Goal: Task Accomplishment & Management: Manage account settings

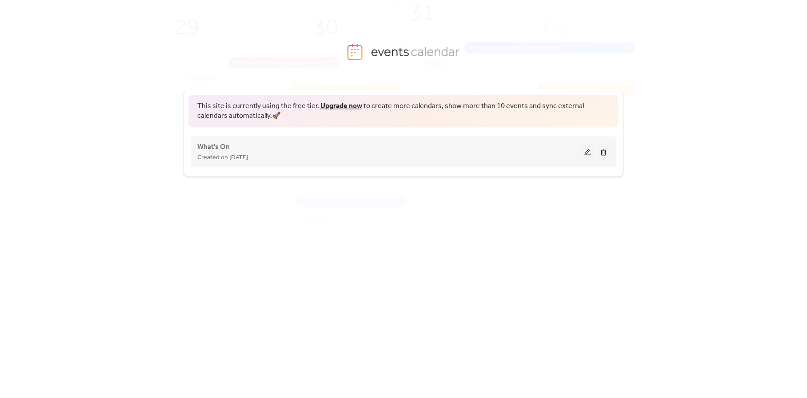
click at [591, 151] on button at bounding box center [587, 151] width 12 height 13
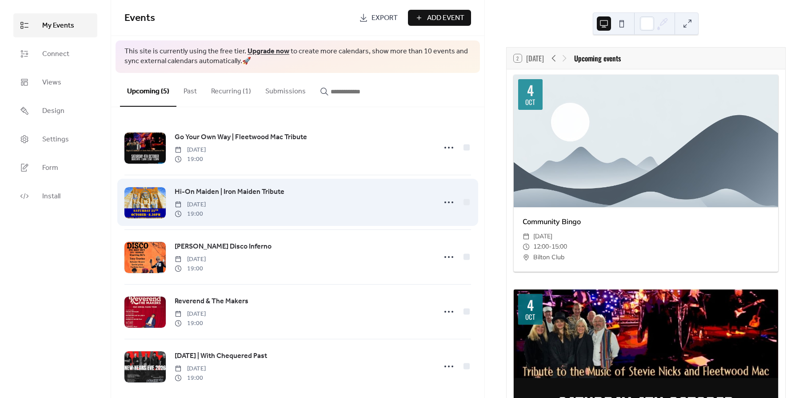
scroll to position [10, 0]
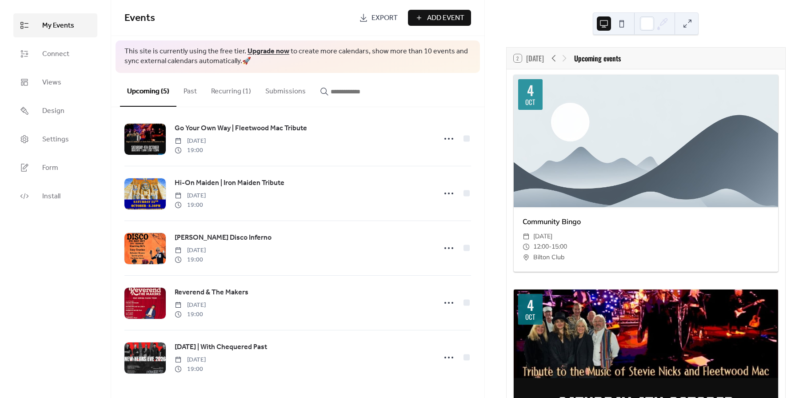
click at [233, 91] on button "Recurring (1)" at bounding box center [231, 89] width 54 height 33
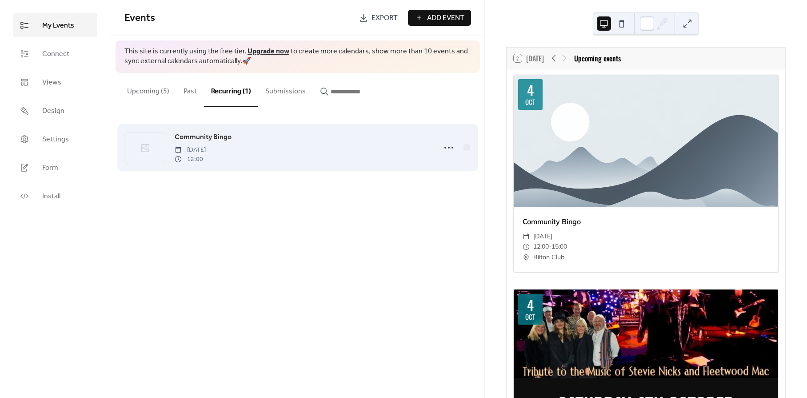
click at [141, 147] on icon at bounding box center [145, 148] width 11 height 11
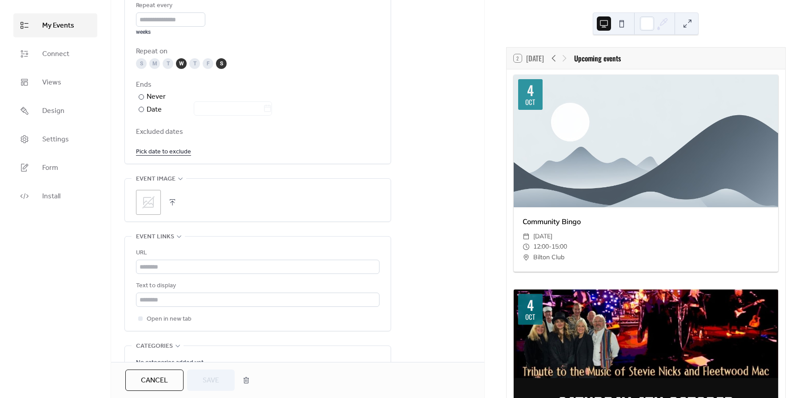
scroll to position [479, 0]
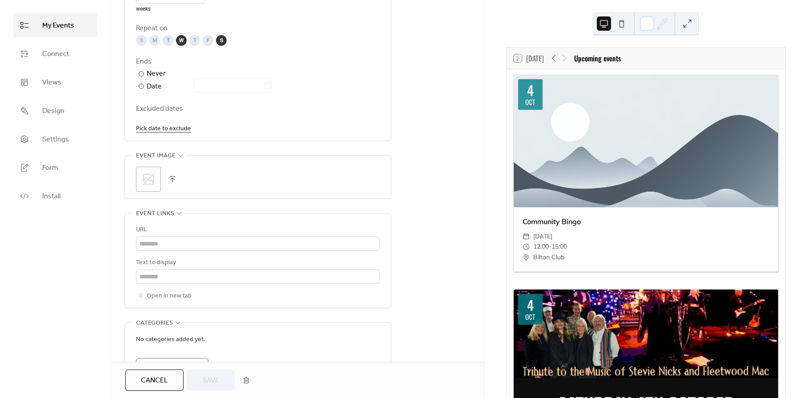
click at [168, 182] on button "button" at bounding box center [172, 179] width 12 height 12
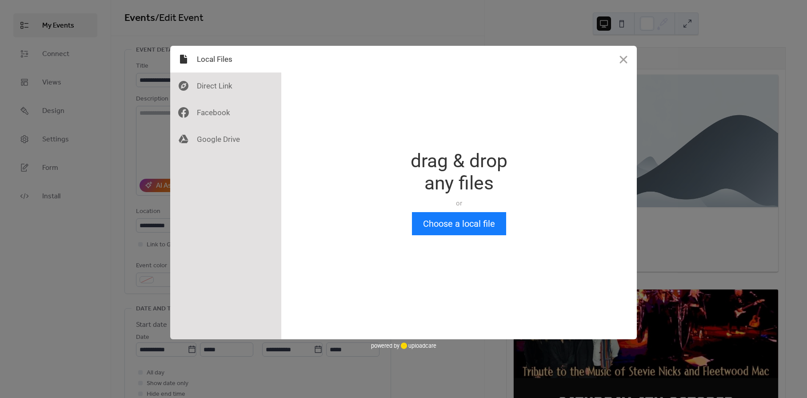
scroll to position [0, 0]
click at [487, 223] on button "Choose a local file" at bounding box center [459, 223] width 94 height 23
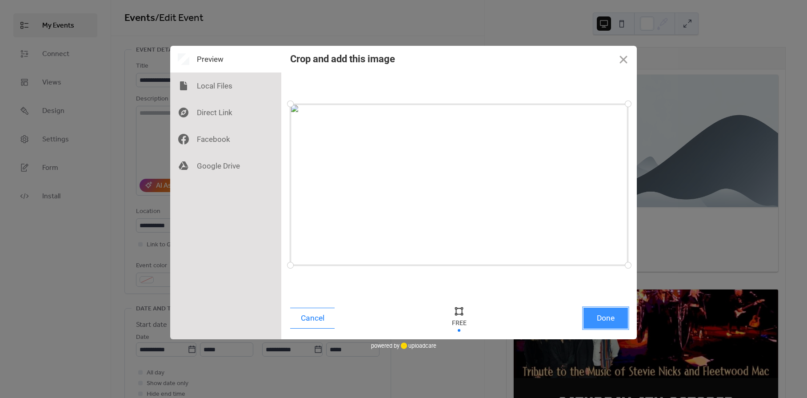
click at [616, 322] on button "Done" at bounding box center [605, 317] width 44 height 21
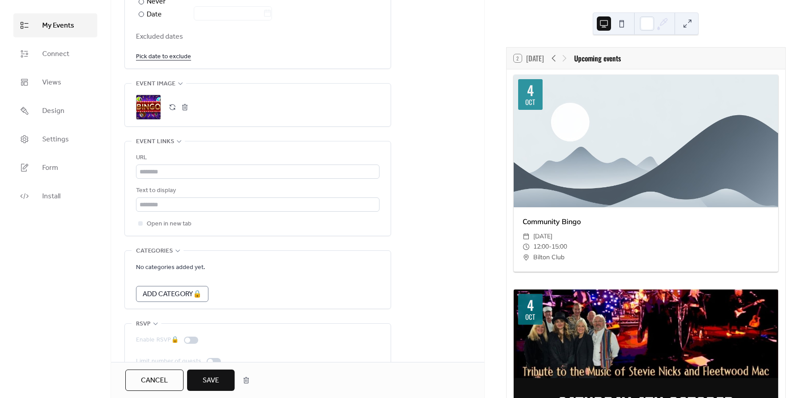
click at [215, 377] on span "Save" at bounding box center [211, 380] width 16 height 11
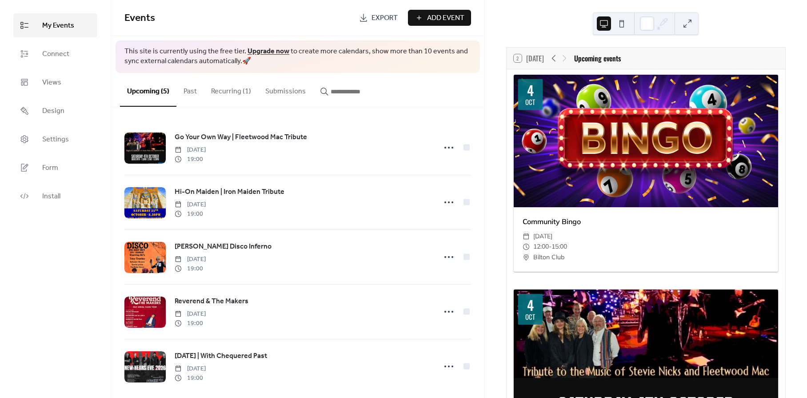
click at [230, 92] on button "Recurring (1)" at bounding box center [231, 89] width 54 height 33
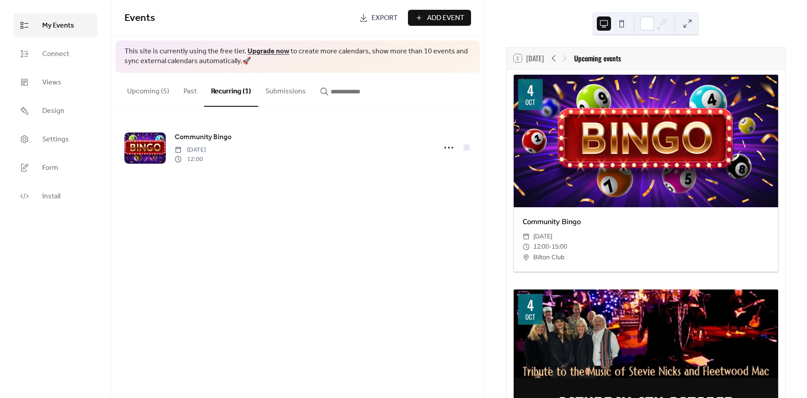
click at [424, 14] on button "Add Event" at bounding box center [439, 18] width 63 height 16
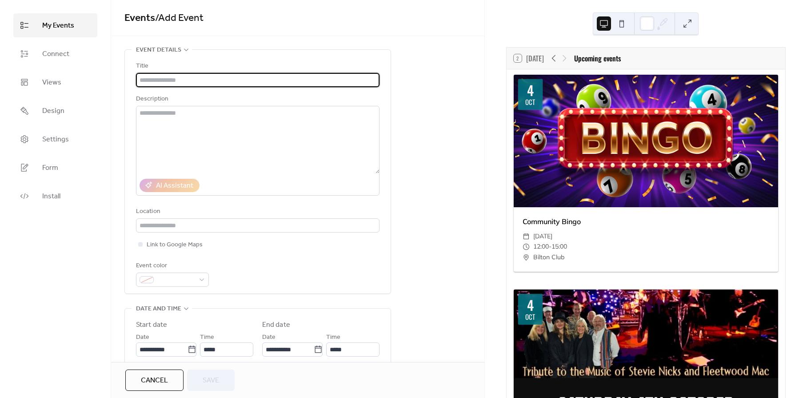
click at [212, 77] on input "text" at bounding box center [257, 80] width 243 height 14
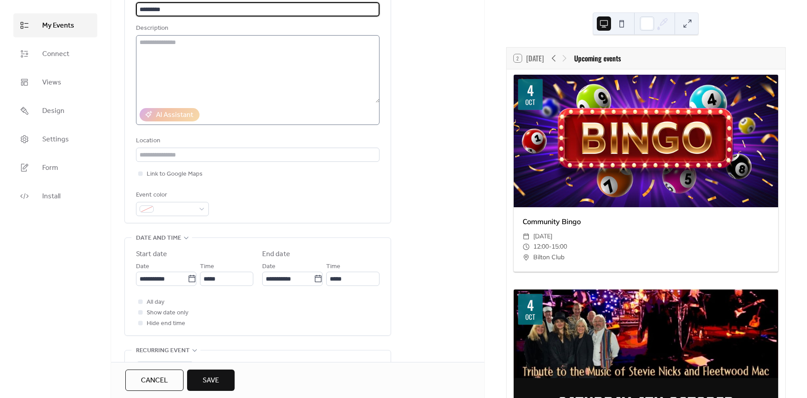
scroll to position [83, 0]
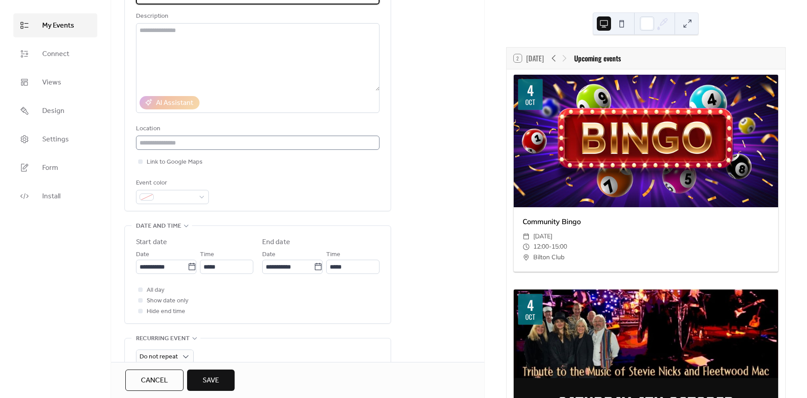
type input "*********"
click at [207, 143] on input "text" at bounding box center [257, 142] width 243 height 14
click at [161, 160] on span "Bilton Club" at bounding box center [159, 160] width 33 height 11
type input "**********"
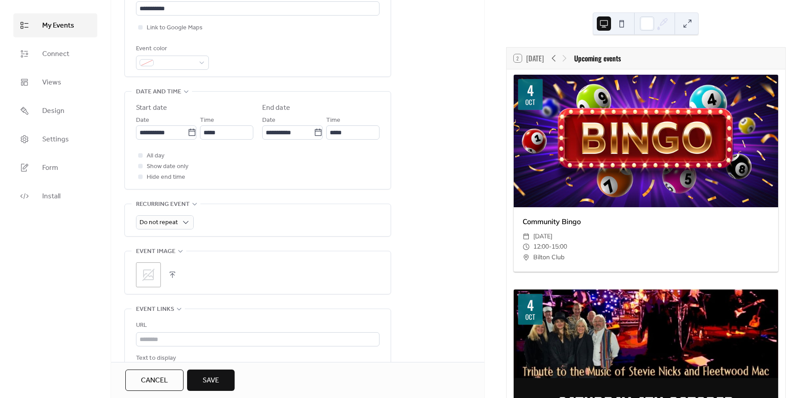
scroll to position [218, 0]
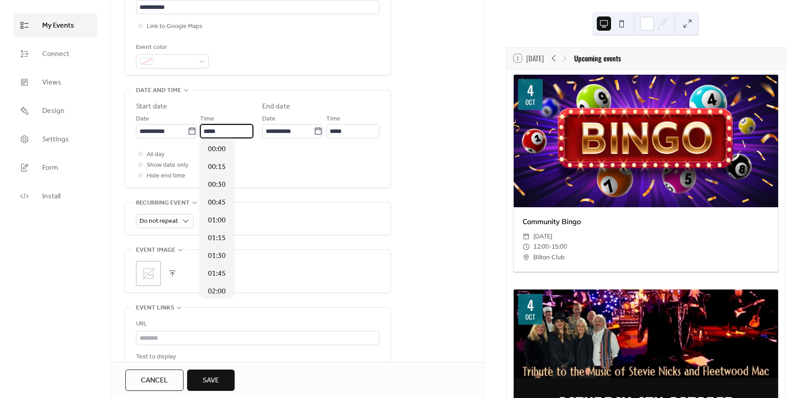
click at [225, 132] on input "*****" at bounding box center [226, 131] width 53 height 14
click at [179, 133] on input "**********" at bounding box center [162, 131] width 52 height 14
click at [228, 131] on input "*****" at bounding box center [226, 131] width 53 height 14
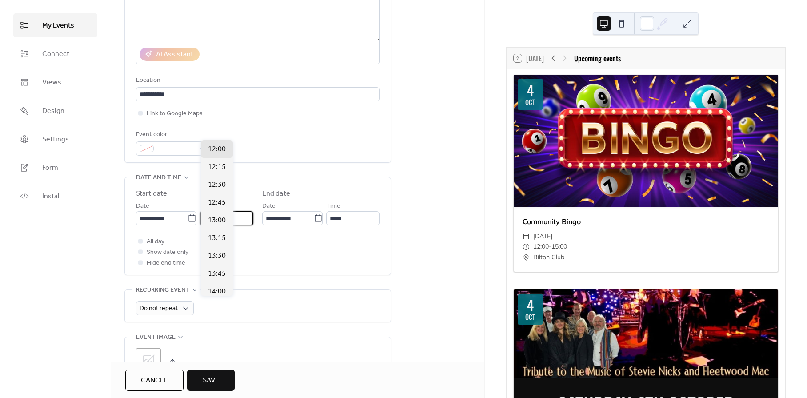
scroll to position [0, 0]
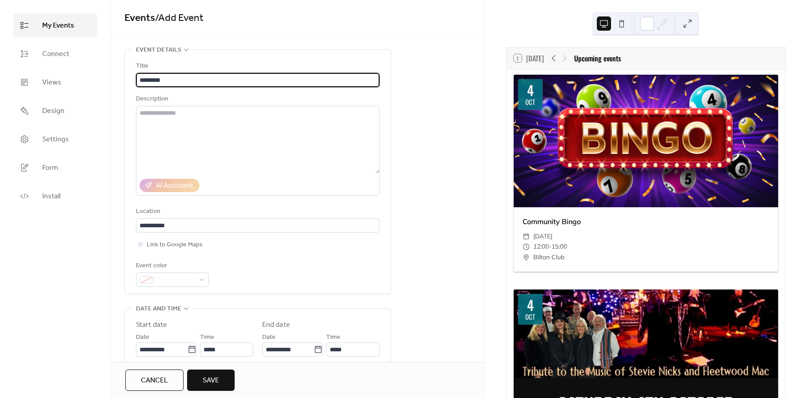
drag, startPoint x: 168, startPoint y: 78, endPoint x: 136, endPoint y: 80, distance: 32.5
click at [136, 80] on input "*********" at bounding box center [257, 80] width 243 height 14
type input "*"
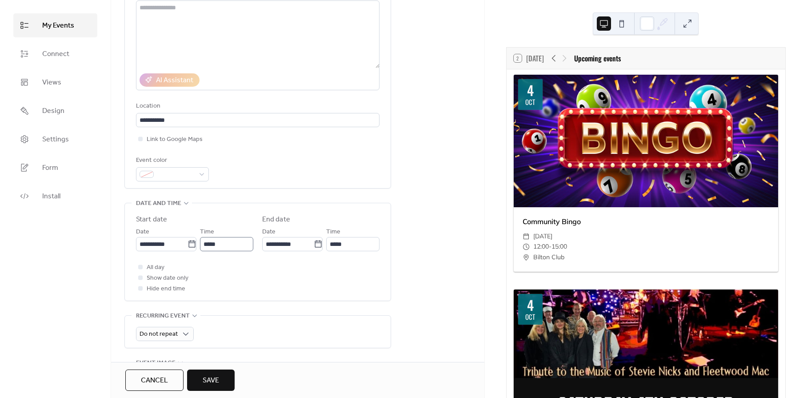
type input "**********"
click at [215, 246] on input "*****" at bounding box center [226, 244] width 53 height 14
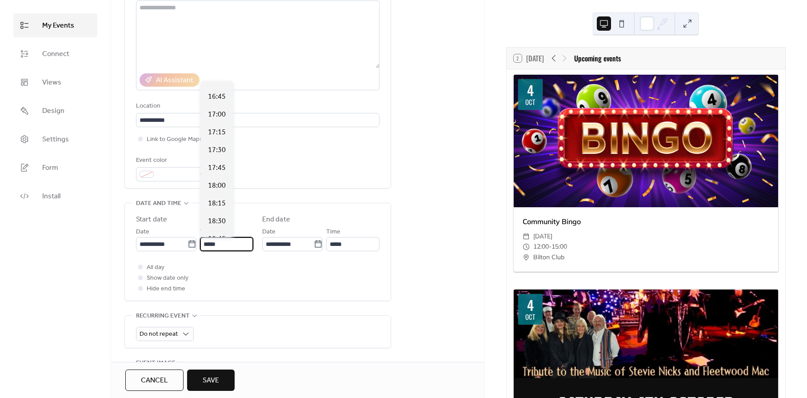
scroll to position [1186, 0]
click at [220, 214] on span "18:30" at bounding box center [217, 219] width 18 height 11
type input "*****"
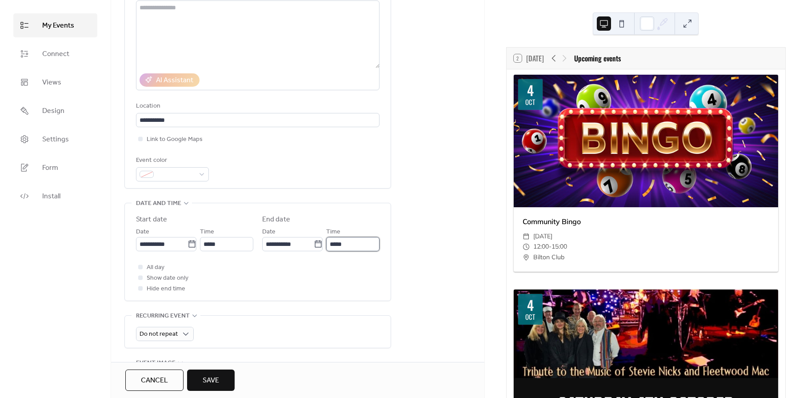
click at [346, 246] on input "*****" at bounding box center [352, 244] width 53 height 14
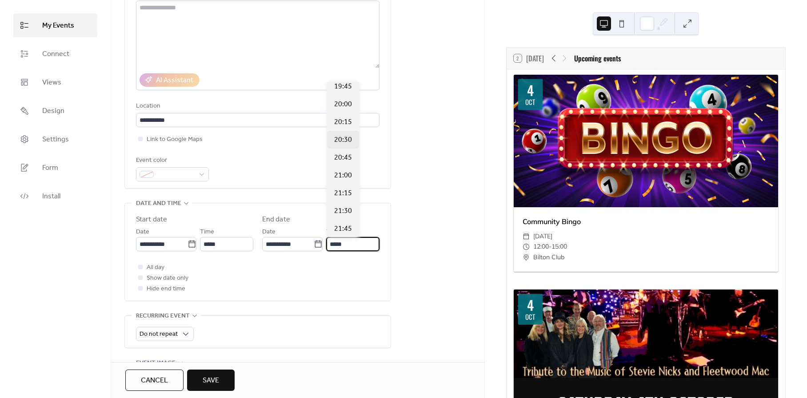
scroll to position [84, 0]
click at [348, 203] on span "21:30" at bounding box center [343, 201] width 18 height 11
type input "*****"
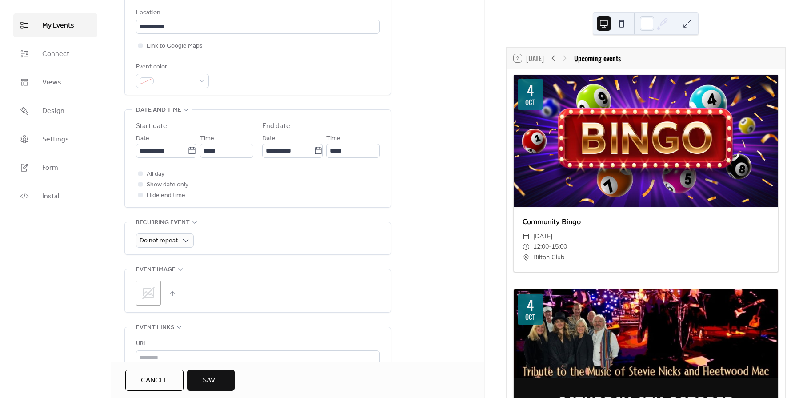
scroll to position [200, 0]
click at [165, 242] on span "Do not repeat" at bounding box center [158, 239] width 38 height 12
click at [171, 288] on div "Weekly" at bounding box center [164, 292] width 57 height 18
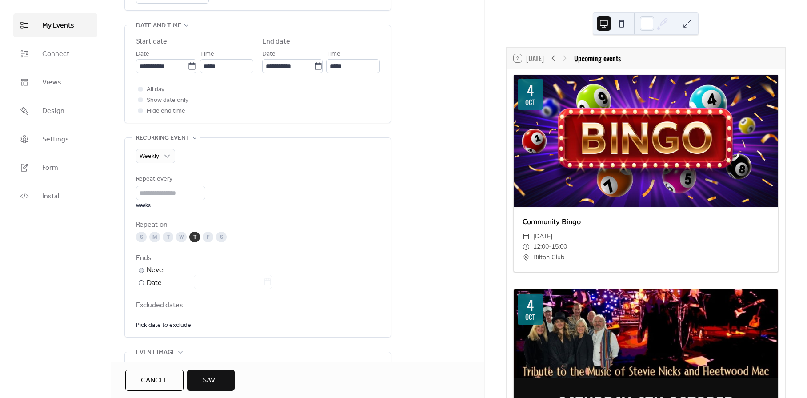
scroll to position [294, 0]
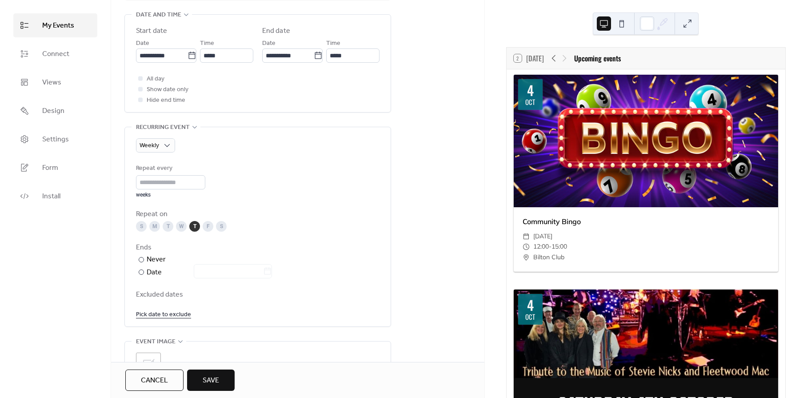
click at [169, 230] on div "T" at bounding box center [168, 226] width 11 height 11
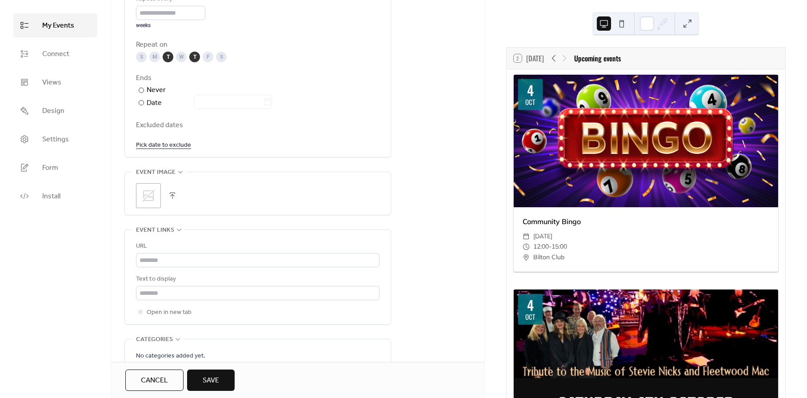
scroll to position [477, 0]
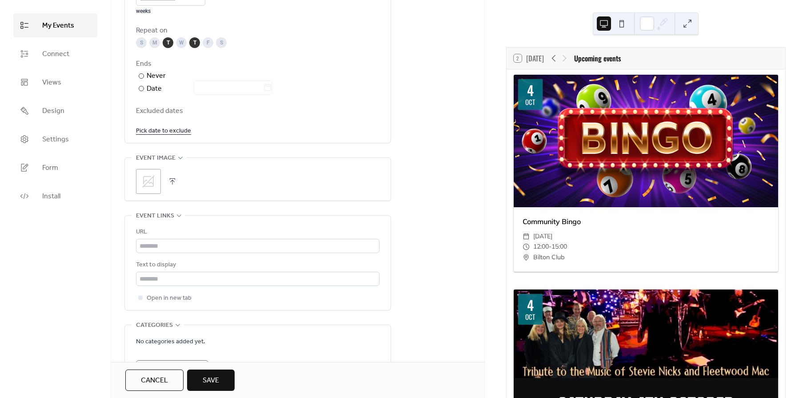
click at [174, 184] on button "button" at bounding box center [172, 181] width 12 height 12
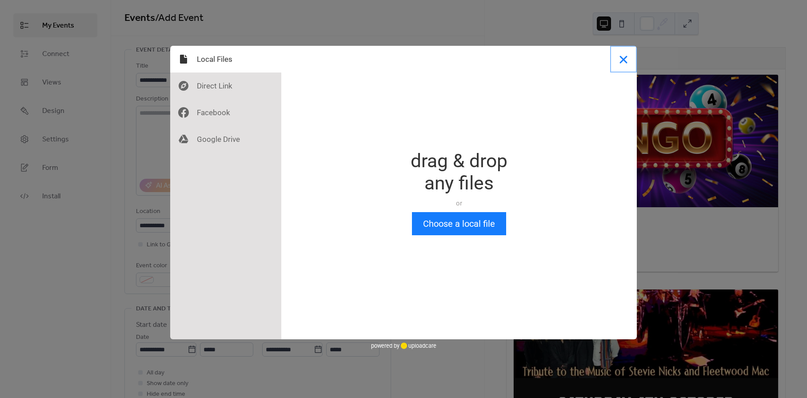
click at [622, 60] on button "Close" at bounding box center [623, 59] width 27 height 27
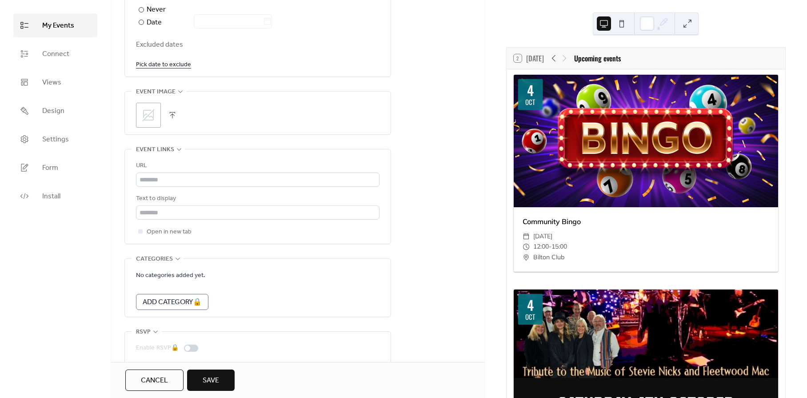
scroll to position [553, 0]
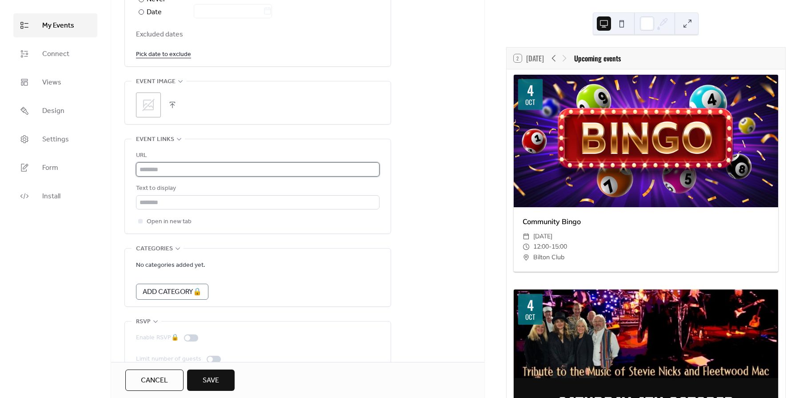
click at [182, 170] on input "text" at bounding box center [257, 169] width 243 height 14
type input "**********"
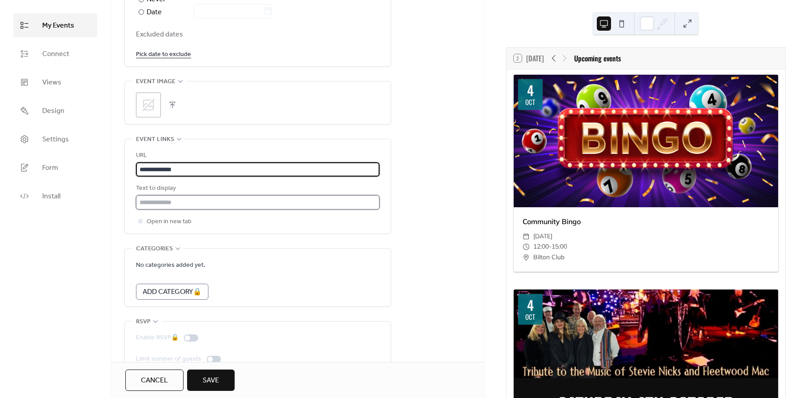
click at [179, 199] on input "text" at bounding box center [257, 202] width 243 height 14
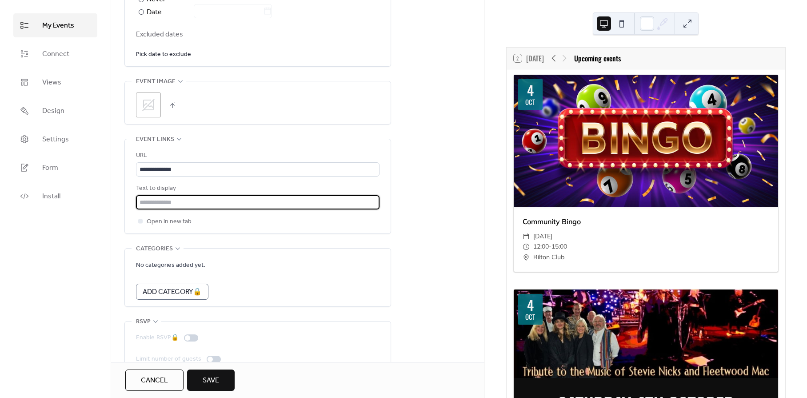
click at [171, 103] on button "button" at bounding box center [172, 105] width 12 height 12
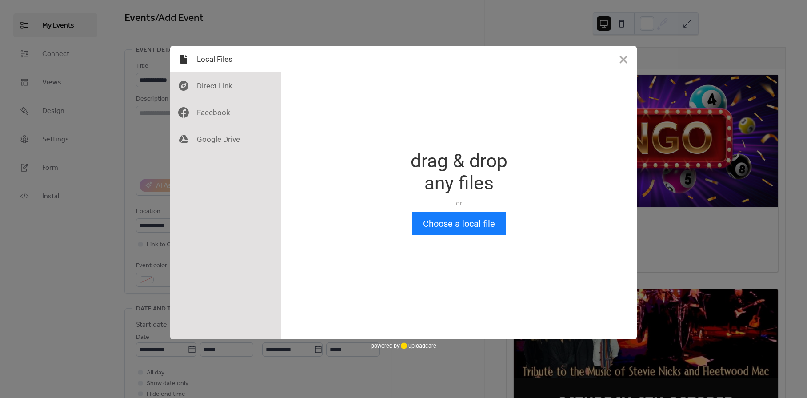
scroll to position [0, 0]
click at [477, 227] on button "Choose a local file" at bounding box center [459, 223] width 94 height 23
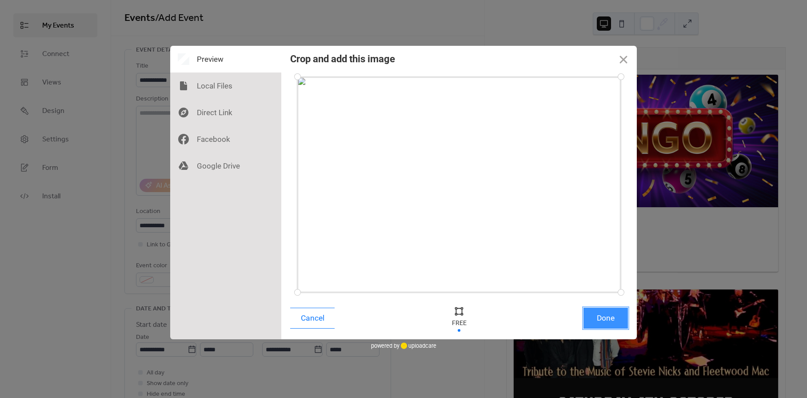
click at [609, 320] on button "Done" at bounding box center [605, 317] width 44 height 21
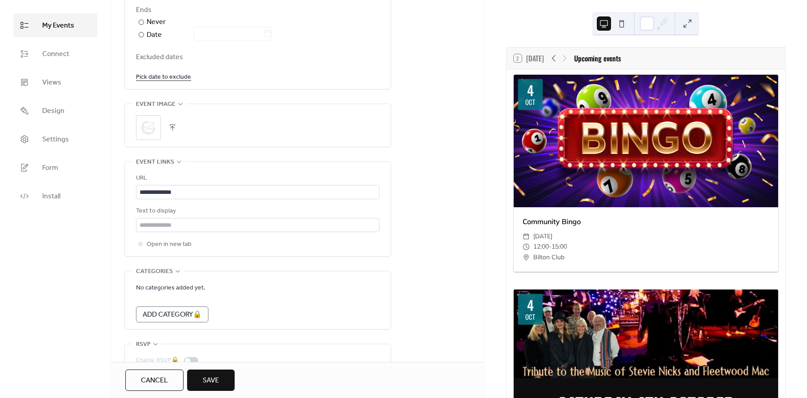
scroll to position [532, 0]
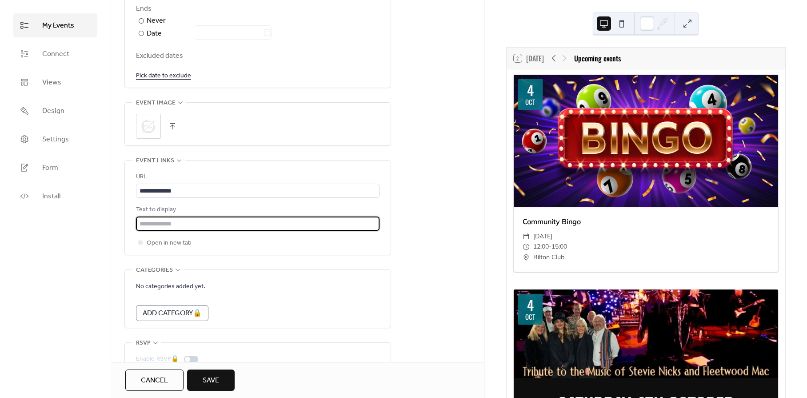
click at [225, 225] on input "text" at bounding box center [257, 223] width 243 height 14
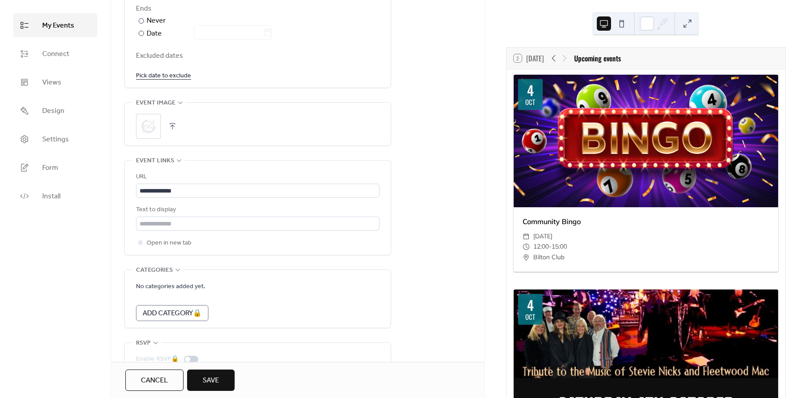
click at [364, 305] on form "No categories added yet. Add Category 🔒" at bounding box center [257, 301] width 243 height 40
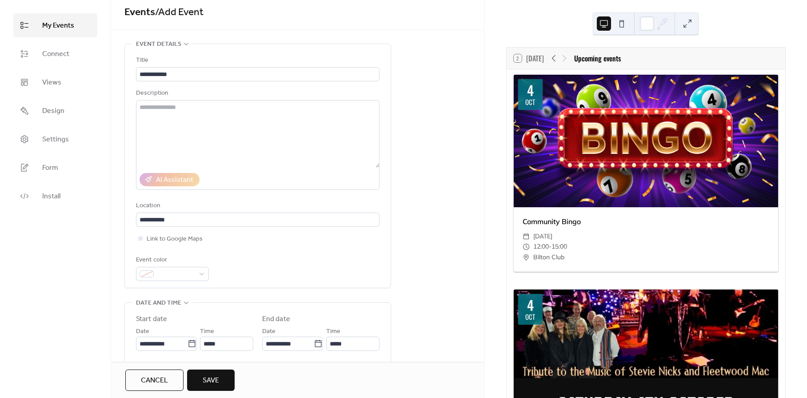
scroll to position [0, 0]
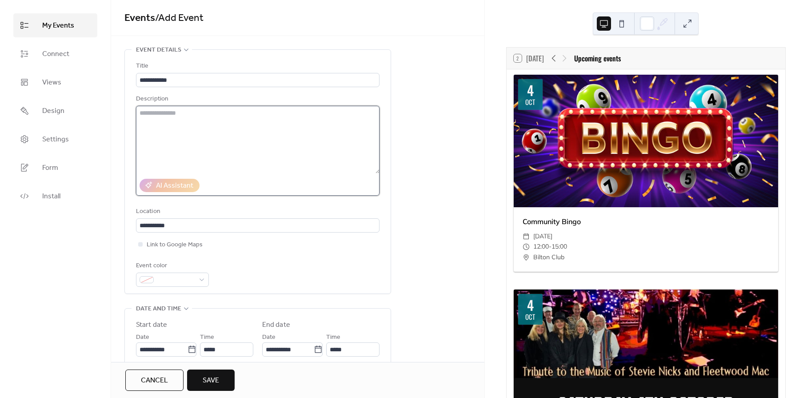
click at [216, 123] on textarea at bounding box center [257, 140] width 243 height 68
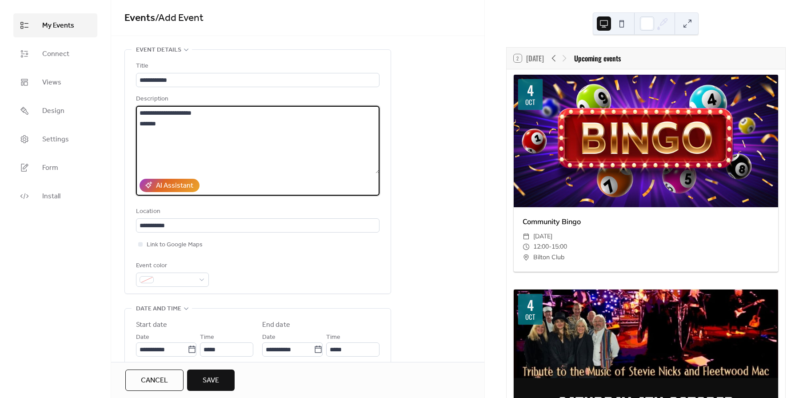
click at [181, 112] on textarea "**********" at bounding box center [257, 140] width 243 height 68
click at [188, 112] on textarea "**********" at bounding box center [257, 140] width 243 height 68
click at [186, 122] on textarea "**********" at bounding box center [257, 140] width 243 height 68
type textarea "**********"
type textarea "*"
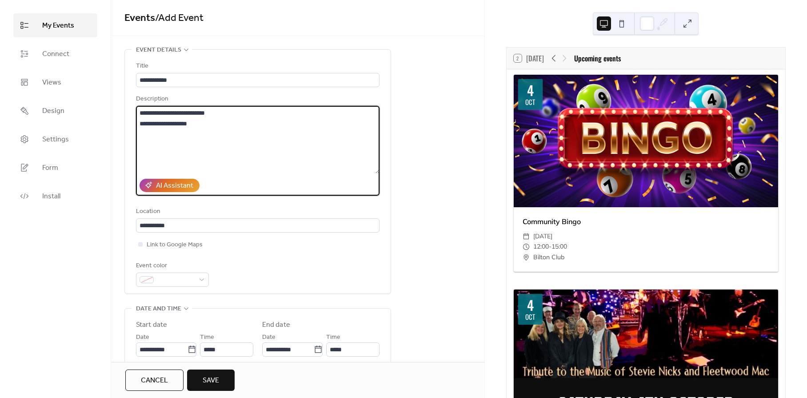
click at [189, 123] on textarea "**********" at bounding box center [257, 140] width 243 height 68
type textarea "**********"
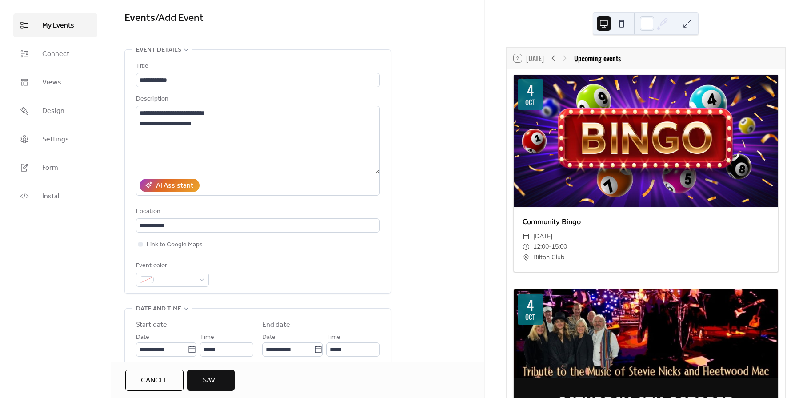
click at [210, 383] on span "Save" at bounding box center [211, 380] width 16 height 11
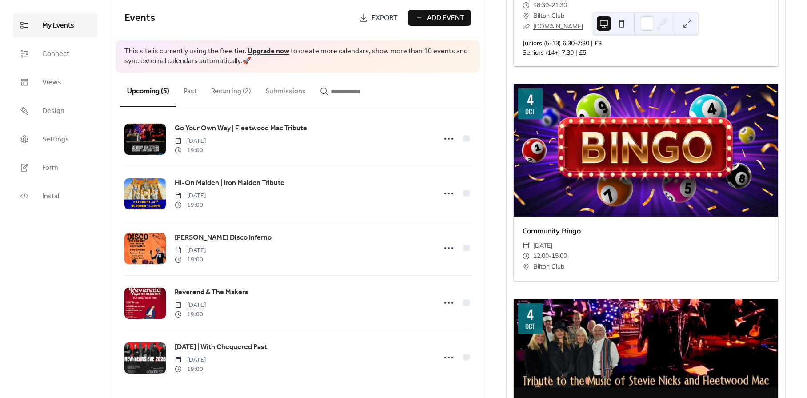
scroll to position [243, 0]
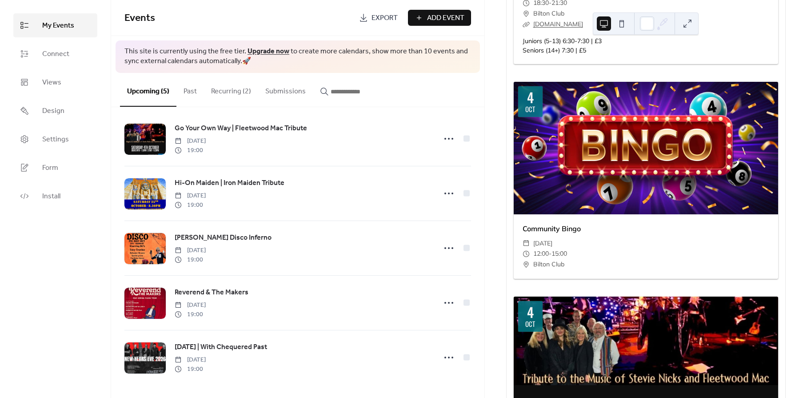
click at [229, 92] on button "Recurring (2)" at bounding box center [231, 89] width 54 height 33
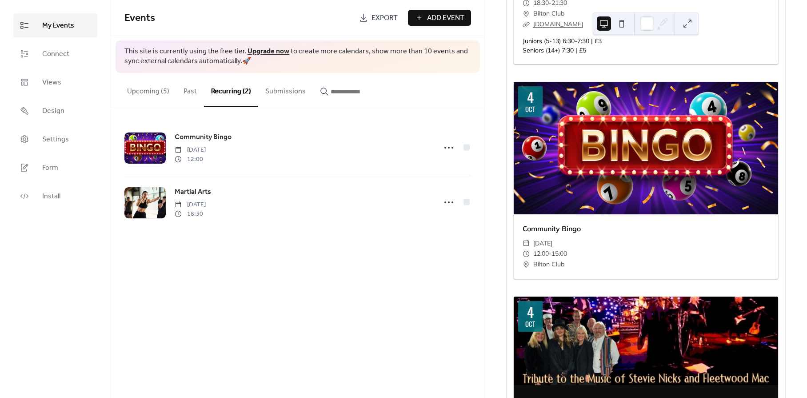
click at [424, 17] on button "Add Event" at bounding box center [439, 18] width 63 height 16
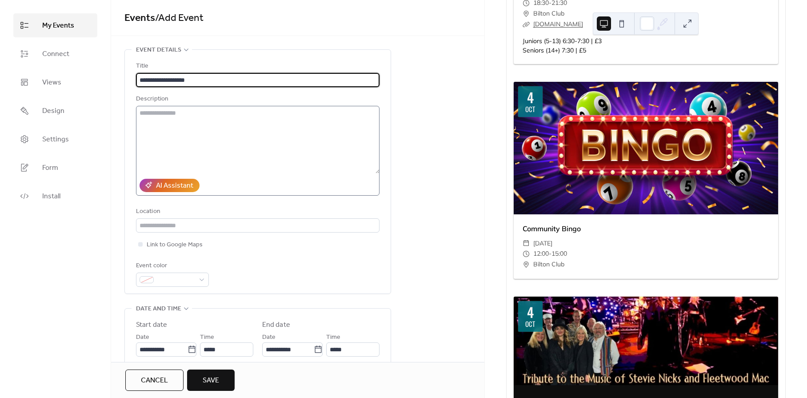
type input "**********"
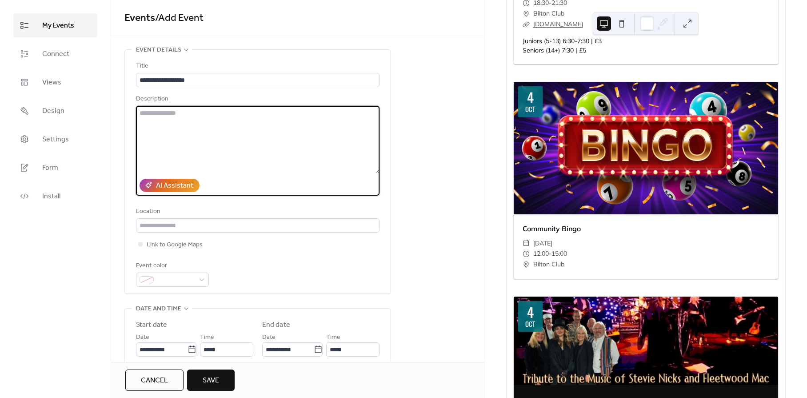
click at [225, 115] on textarea at bounding box center [257, 140] width 243 height 68
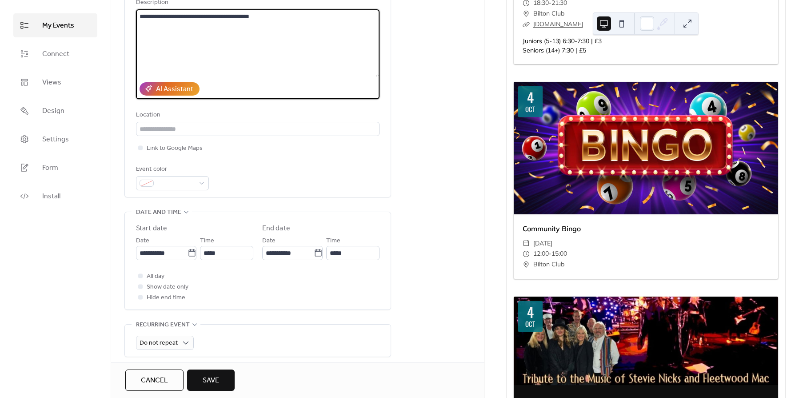
scroll to position [142, 0]
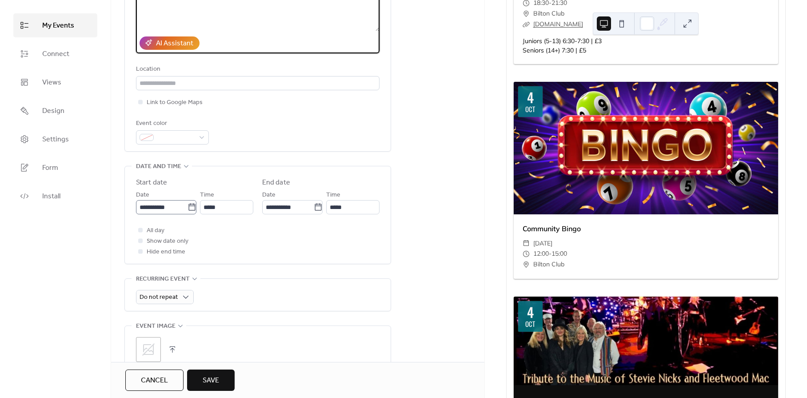
type textarea "**********"
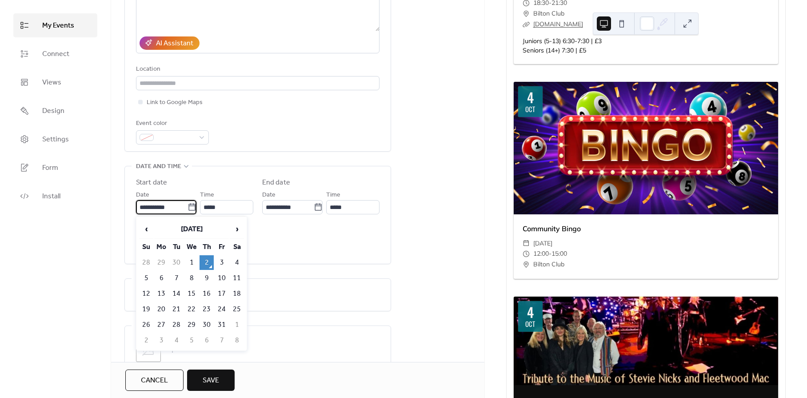
click at [163, 208] on input "**********" at bounding box center [162, 207] width 52 height 14
click at [190, 261] on td "1" at bounding box center [191, 262] width 14 height 15
type input "**********"
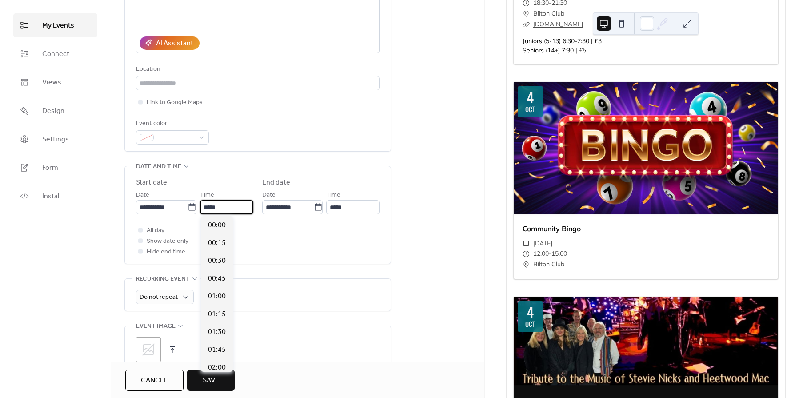
click at [225, 207] on input "*****" at bounding box center [226, 207] width 53 height 14
click at [219, 280] on span "19:30" at bounding box center [217, 278] width 18 height 11
type input "*****"
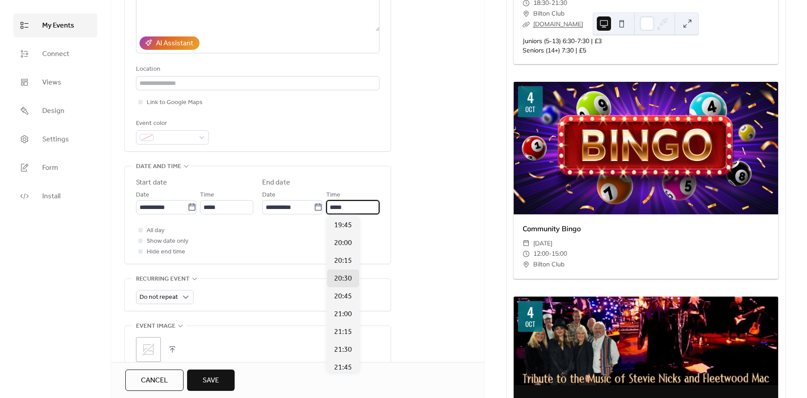
click at [354, 210] on input "*****" at bounding box center [352, 207] width 53 height 14
click at [345, 241] on span "22:00" at bounding box center [343, 238] width 18 height 11
type input "*****"
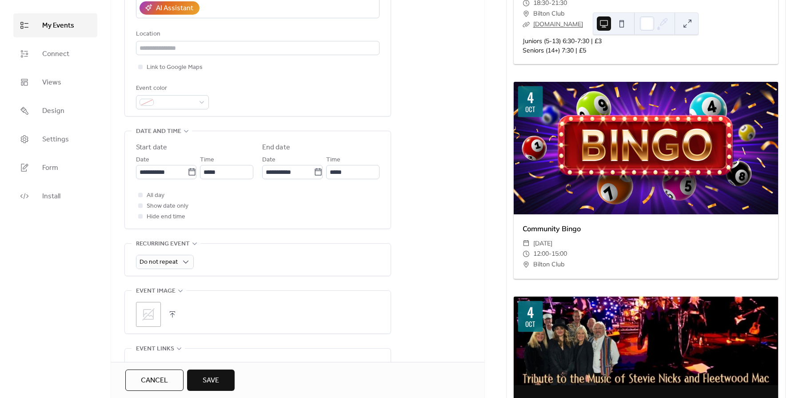
scroll to position [215, 0]
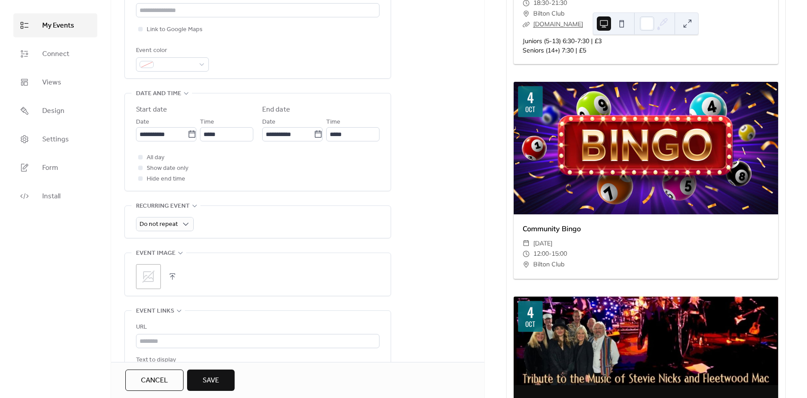
click at [172, 277] on button "button" at bounding box center [172, 276] width 12 height 12
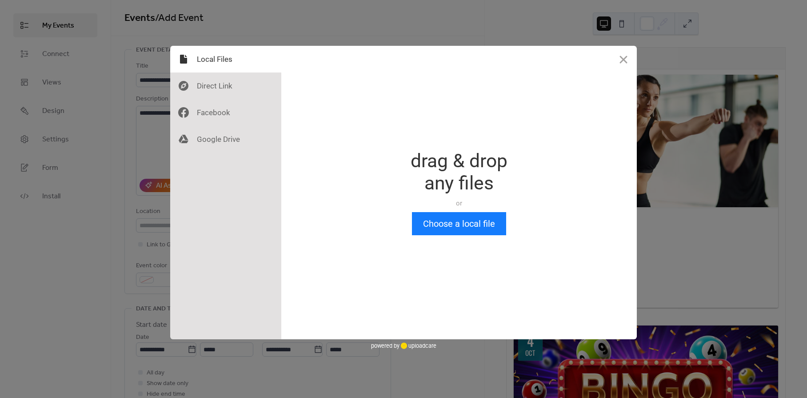
scroll to position [0, 0]
click at [452, 214] on button "Choose a local file" at bounding box center [459, 223] width 94 height 23
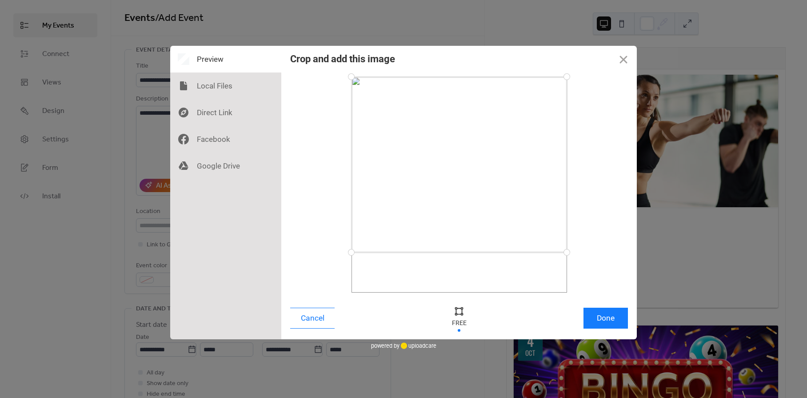
drag, startPoint x: 568, startPoint y: 294, endPoint x: 573, endPoint y: 252, distance: 42.0
click at [573, 252] on div at bounding box center [567, 252] width 16 height 16
drag, startPoint x: 565, startPoint y: 76, endPoint x: 574, endPoint y: 128, distance: 52.2
click at [574, 128] on div at bounding box center [567, 128] width 16 height 16
click at [605, 319] on button "Done" at bounding box center [605, 317] width 44 height 21
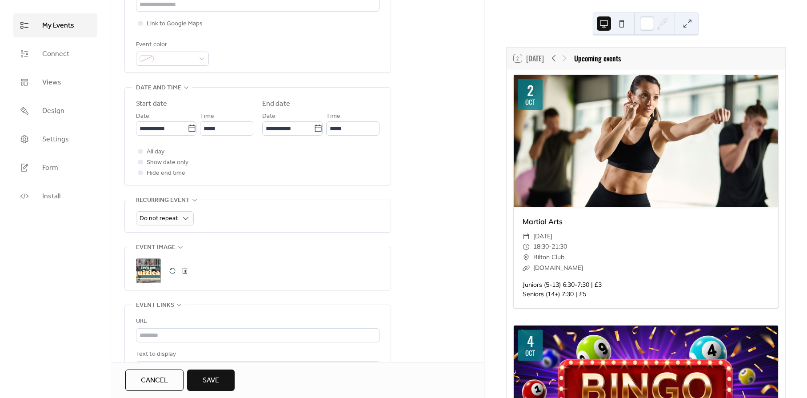
scroll to position [395, 0]
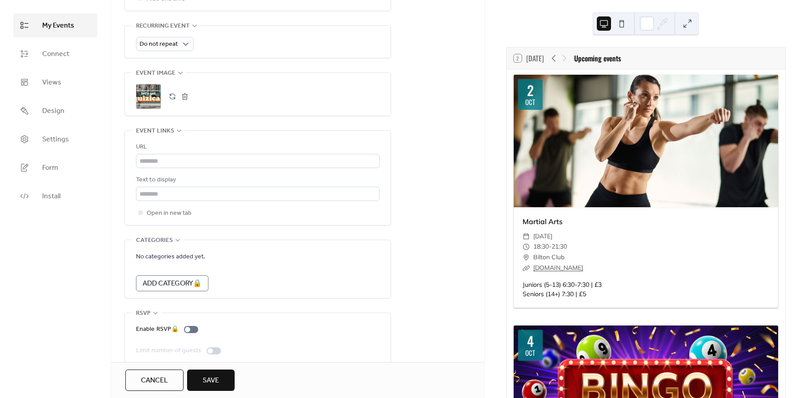
click at [148, 100] on div ";" at bounding box center [148, 96] width 25 height 25
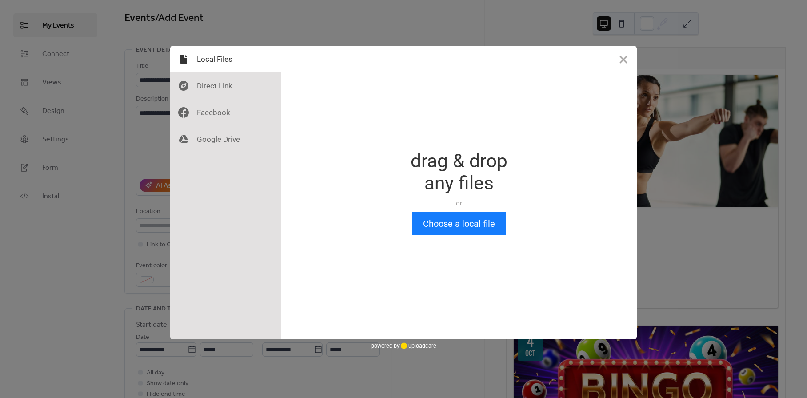
scroll to position [0, 0]
click at [453, 212] on button "Choose a local file" at bounding box center [459, 223] width 94 height 23
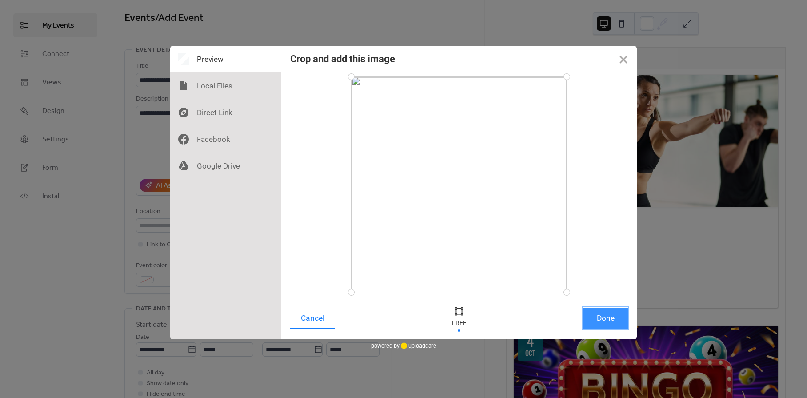
click at [603, 315] on button "Done" at bounding box center [605, 317] width 44 height 21
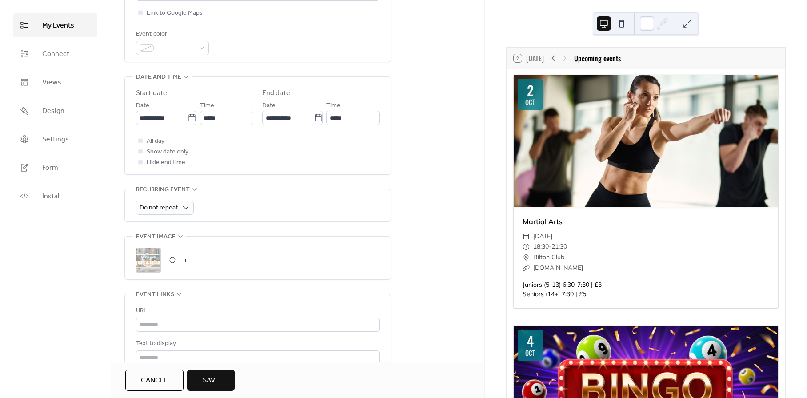
scroll to position [237, 0]
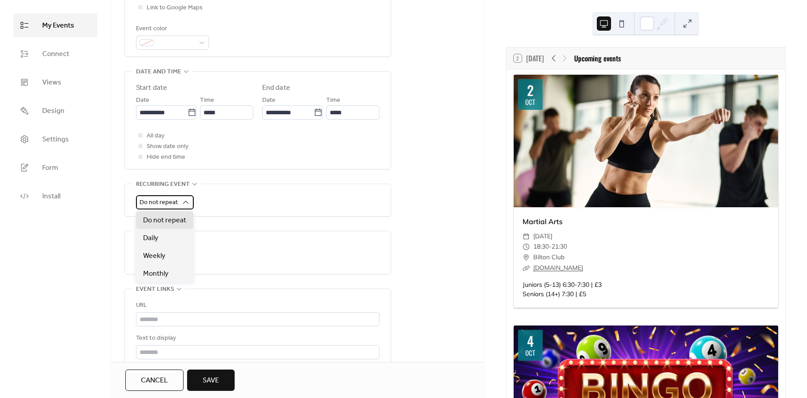
click at [173, 197] on span "Do not repeat" at bounding box center [158, 202] width 38 height 12
click at [164, 255] on span "Weekly" at bounding box center [154, 256] width 22 height 11
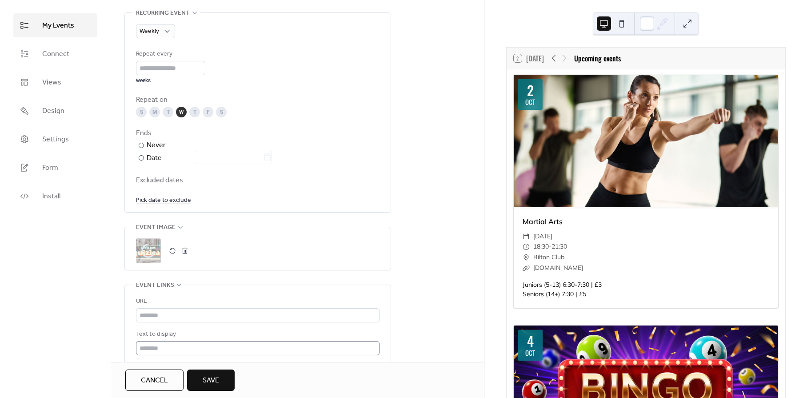
scroll to position [409, 0]
click at [204, 386] on span "Save" at bounding box center [211, 380] width 16 height 11
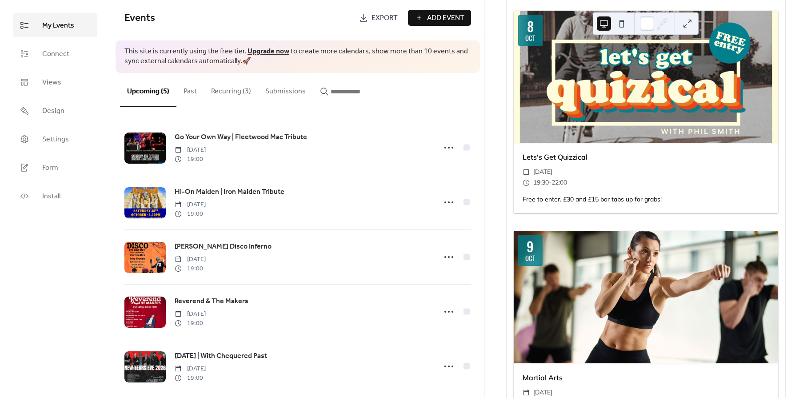
scroll to position [1224, 0]
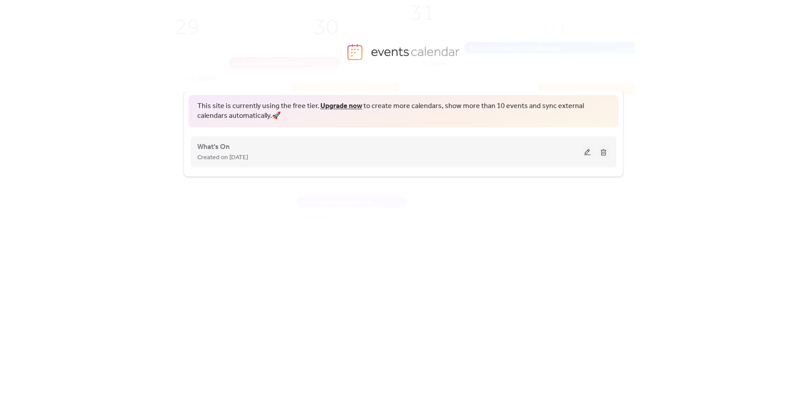
click at [584, 153] on button at bounding box center [587, 151] width 12 height 13
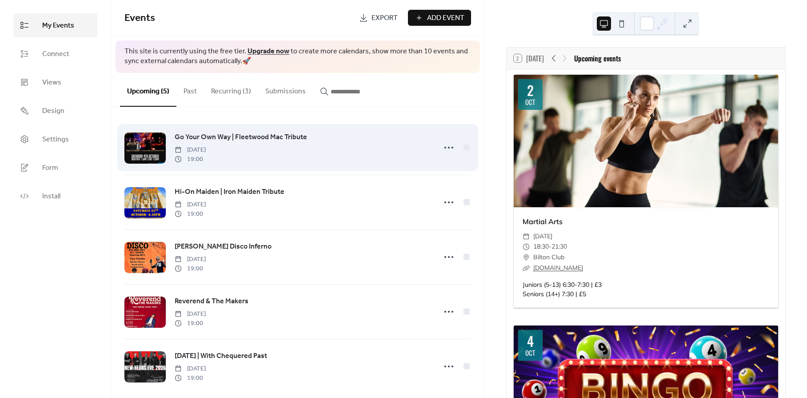
scroll to position [10, 0]
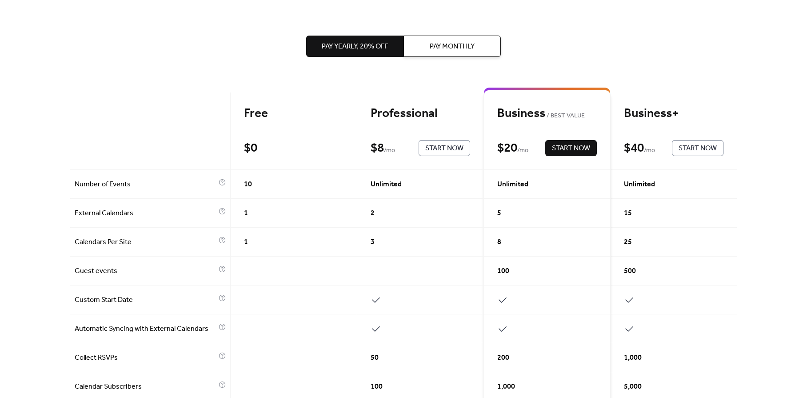
click at [388, 121] on div "Professional" at bounding box center [419, 114] width 99 height 16
click at [432, 150] on span "Start Now" at bounding box center [444, 148] width 38 height 11
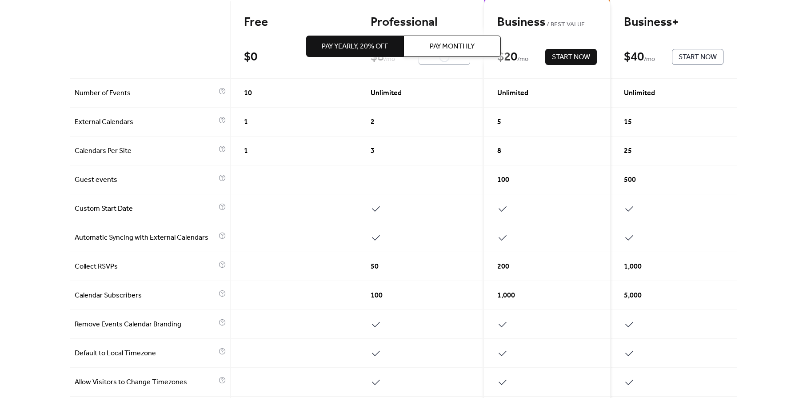
scroll to position [115, 0]
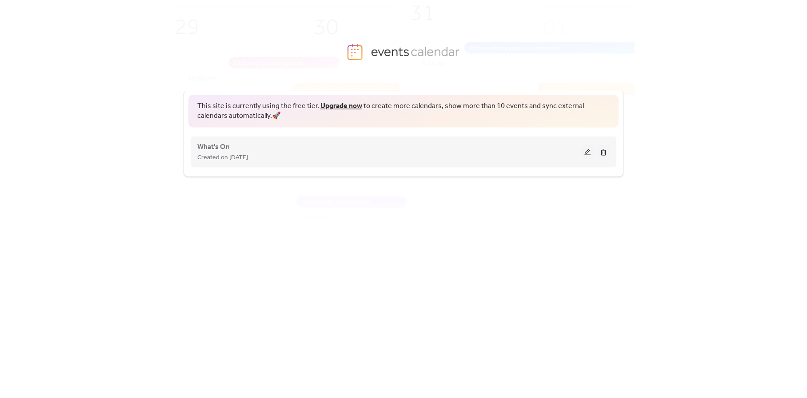
click at [590, 155] on button at bounding box center [587, 151] width 12 height 13
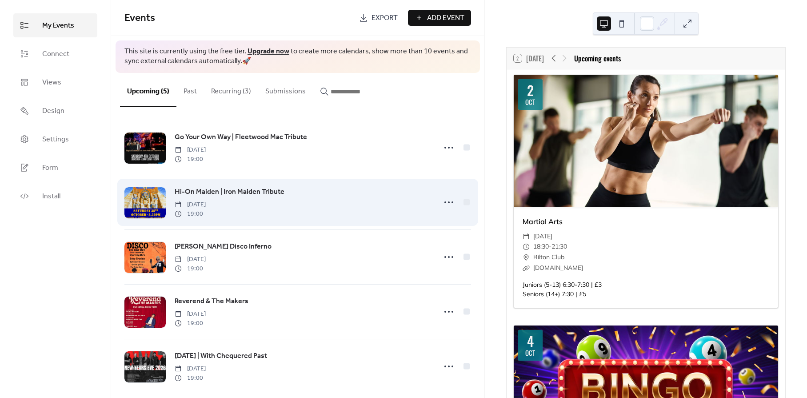
scroll to position [10, 0]
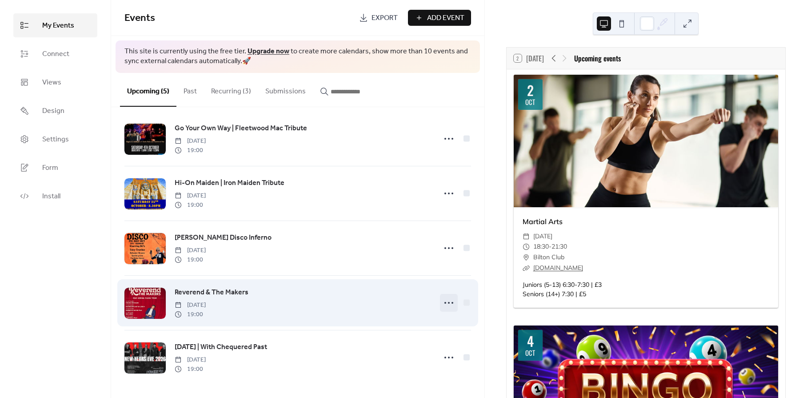
click at [446, 304] on icon at bounding box center [449, 302] width 14 height 14
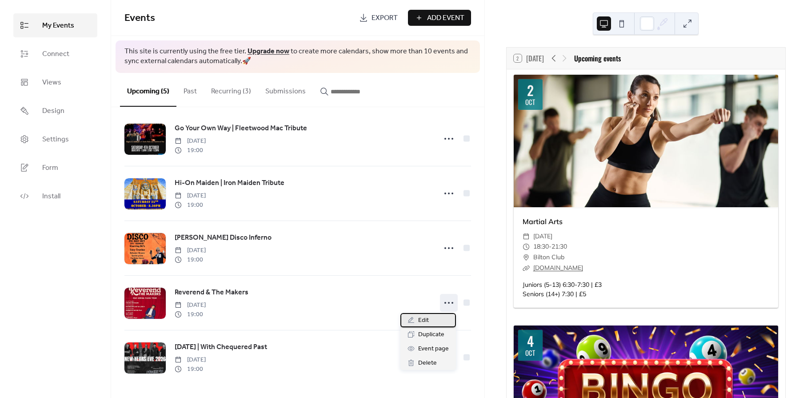
click at [416, 318] on div "Edit" at bounding box center [428, 320] width 56 height 14
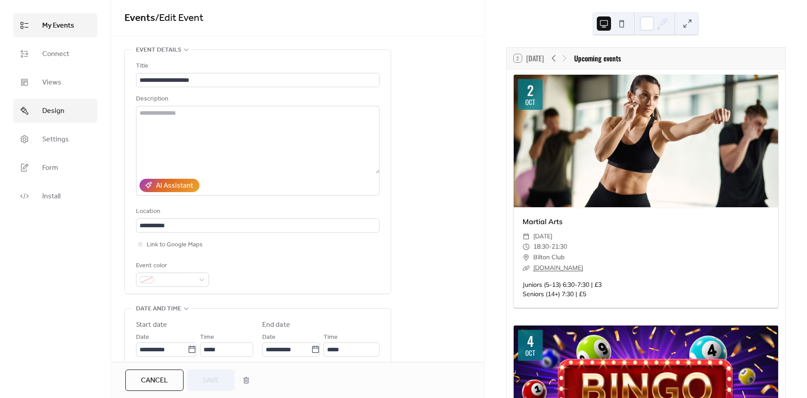
click at [64, 112] on link "Design" at bounding box center [55, 111] width 84 height 24
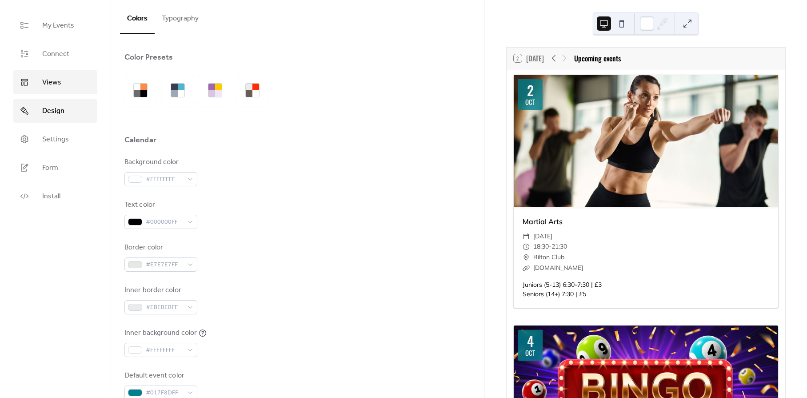
click at [64, 86] on link "Views" at bounding box center [55, 82] width 84 height 24
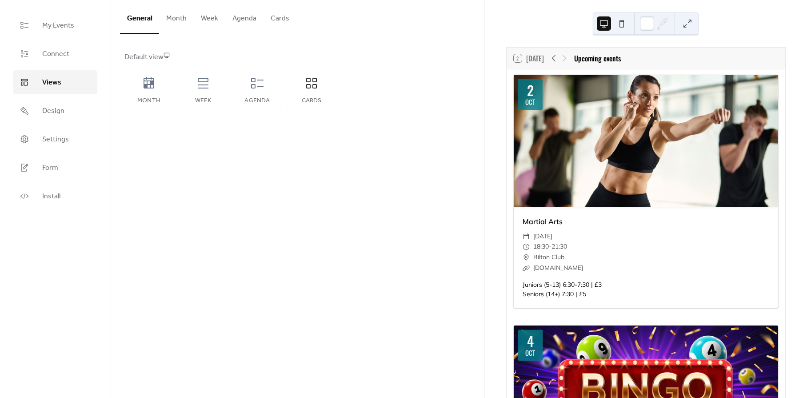
click at [180, 19] on button "Month" at bounding box center [176, 16] width 35 height 33
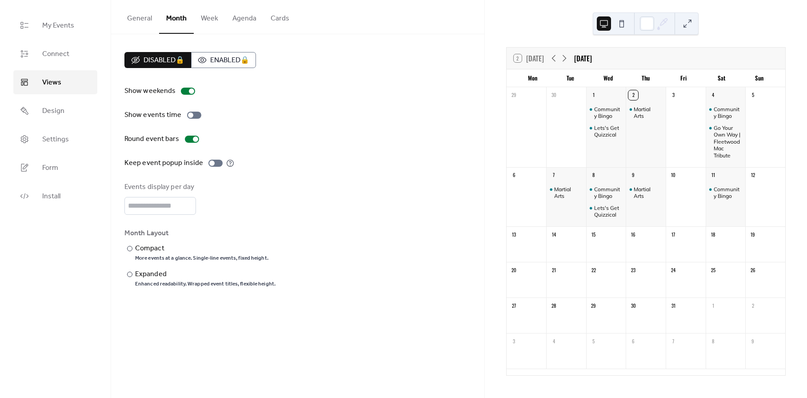
click at [207, 22] on button "Week" at bounding box center [210, 16] width 32 height 33
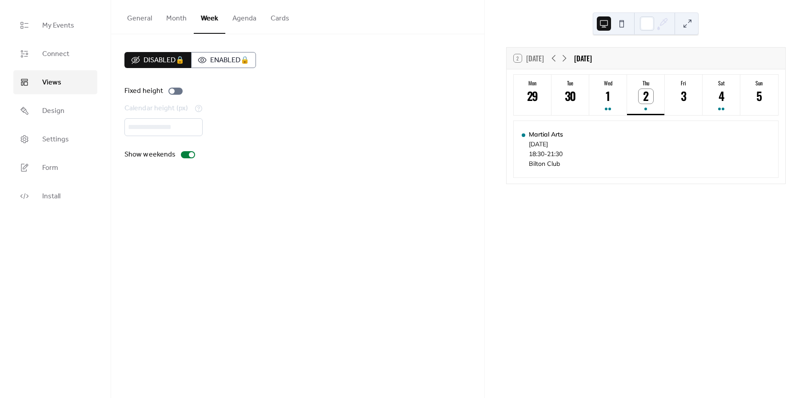
click at [245, 22] on button "Agenda" at bounding box center [244, 16] width 38 height 33
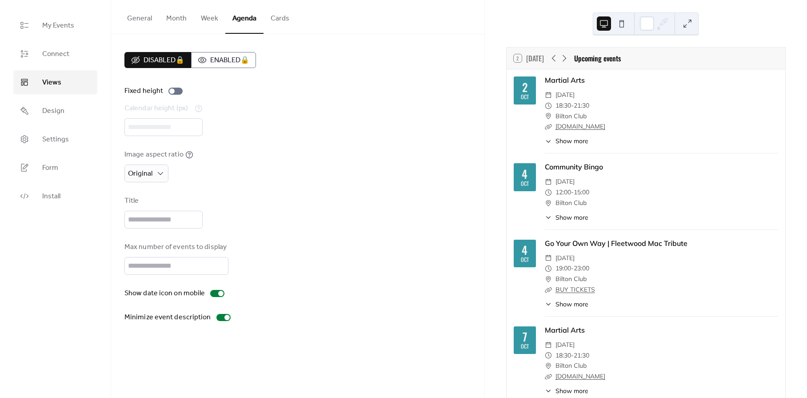
click at [270, 16] on button "Cards" at bounding box center [279, 16] width 33 height 33
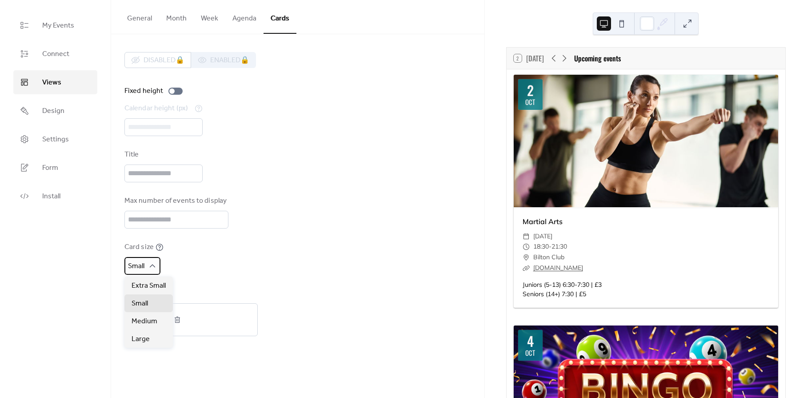
click at [158, 269] on div "Small" at bounding box center [142, 266] width 36 height 18
click at [155, 322] on span "Medium" at bounding box center [144, 321] width 26 height 11
click at [147, 298] on div "Small" at bounding box center [148, 303] width 48 height 18
click at [235, 19] on button "Agenda" at bounding box center [244, 16] width 38 height 33
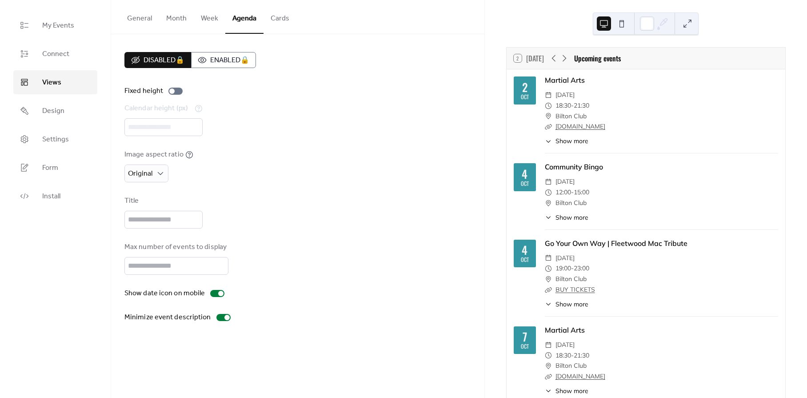
click at [204, 19] on button "Week" at bounding box center [210, 16] width 32 height 33
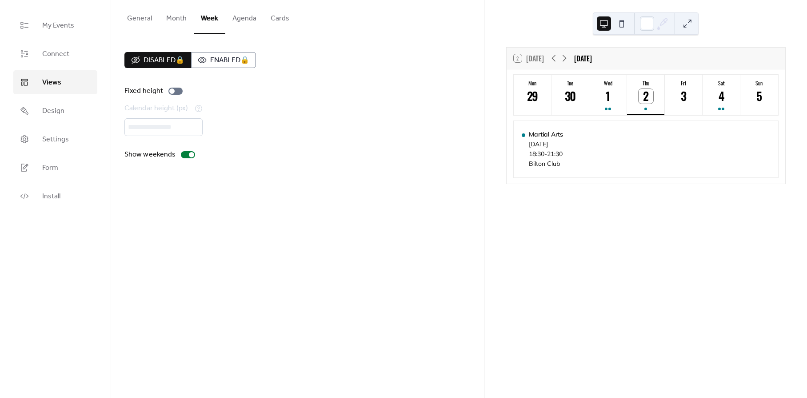
click at [175, 20] on button "Month" at bounding box center [176, 16] width 35 height 33
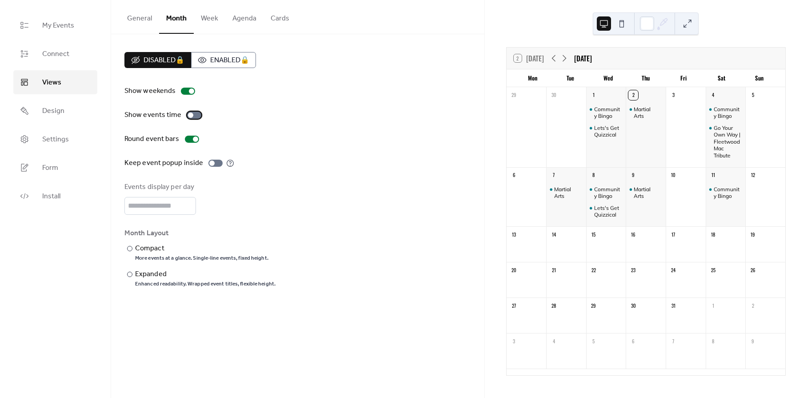
click at [192, 117] on div at bounding box center [194, 114] width 14 height 7
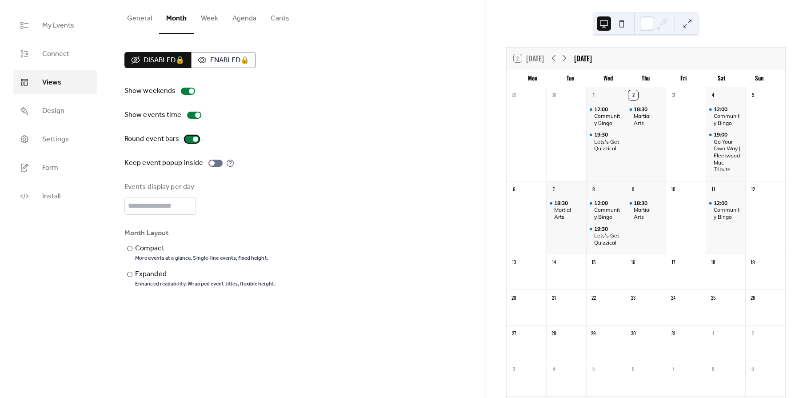
click at [193, 140] on div at bounding box center [195, 138] width 5 height 5
click at [188, 139] on div at bounding box center [188, 138] width 5 height 5
click at [215, 165] on div at bounding box center [215, 162] width 14 height 7
click at [216, 164] on div at bounding box center [218, 162] width 5 height 5
click at [131, 251] on div "​" at bounding box center [128, 248] width 9 height 11
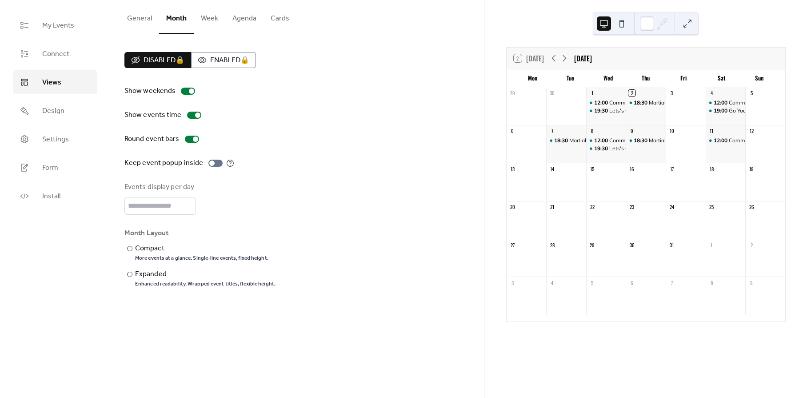
click at [145, 18] on button "General" at bounding box center [139, 16] width 39 height 33
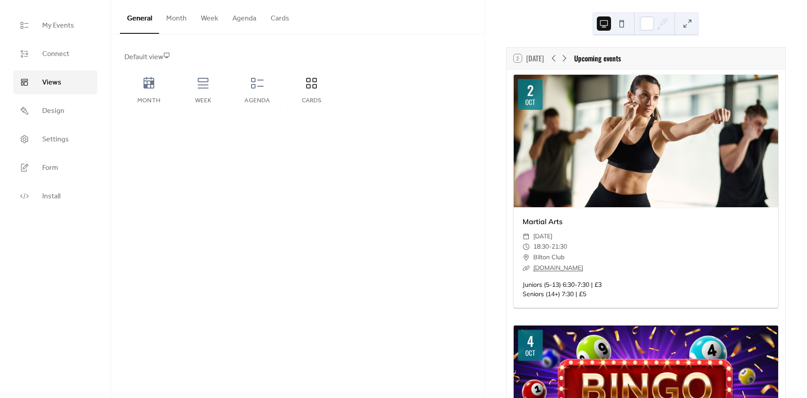
click at [247, 20] on button "Agenda" at bounding box center [244, 16] width 38 height 33
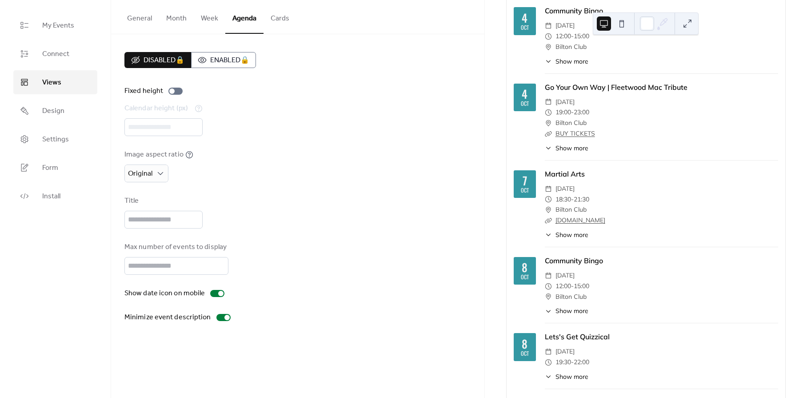
scroll to position [152, 0]
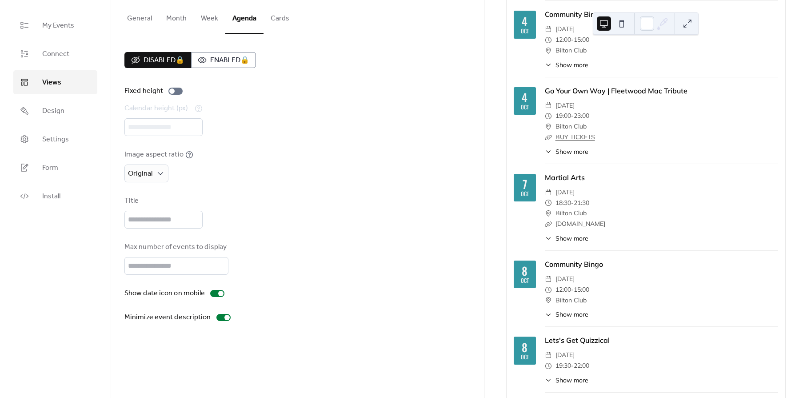
click at [277, 24] on button "Cards" at bounding box center [279, 16] width 33 height 33
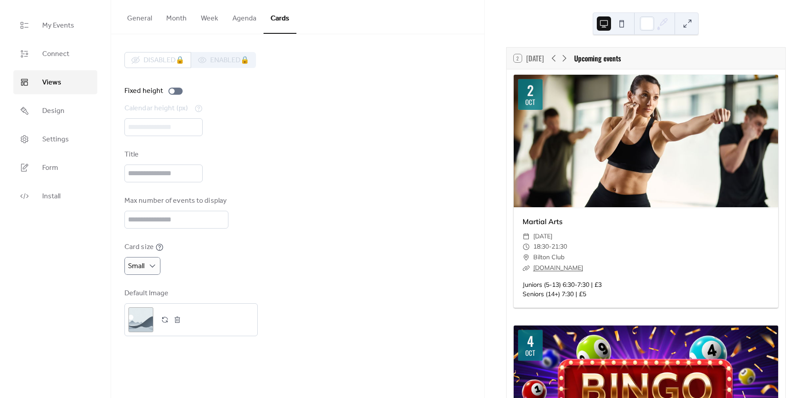
click at [618, 24] on button at bounding box center [621, 23] width 14 height 14
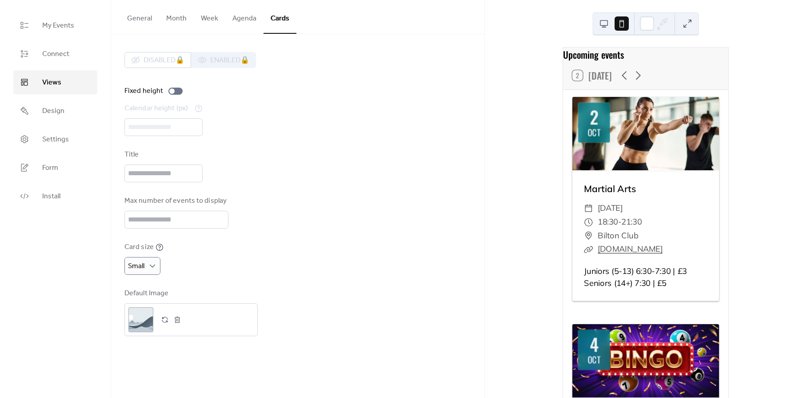
click at [605, 25] on button at bounding box center [604, 23] width 14 height 14
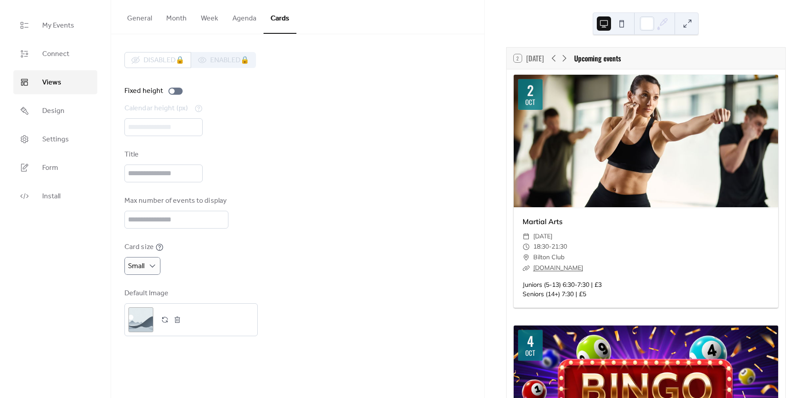
click at [666, 25] on icon at bounding box center [662, 23] width 13 height 13
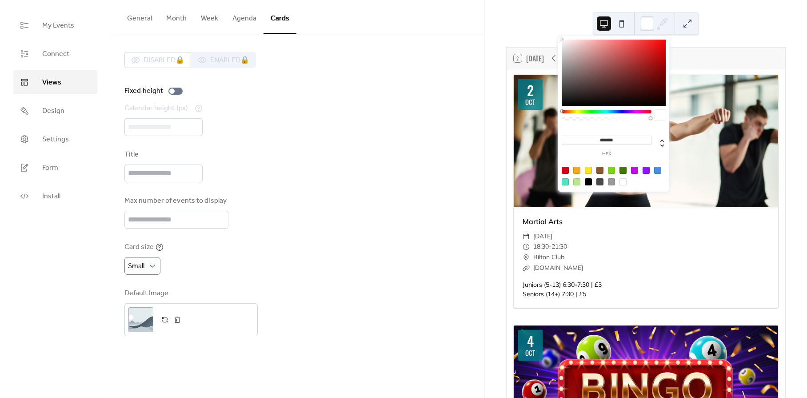
click at [666, 25] on icon at bounding box center [662, 23] width 13 height 13
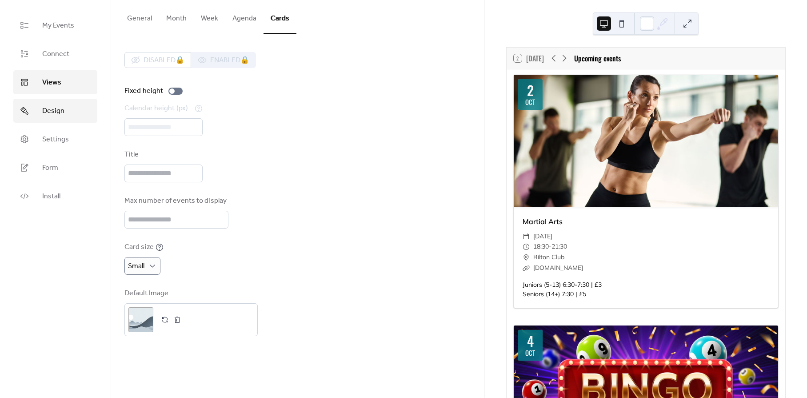
click at [50, 109] on span "Design" at bounding box center [53, 111] width 22 height 11
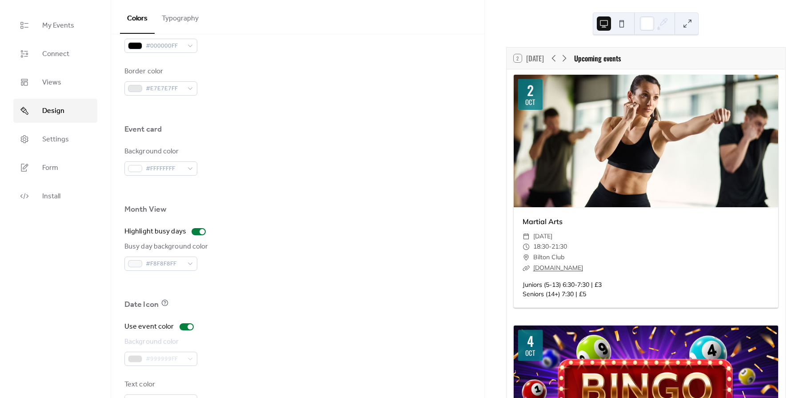
scroll to position [497, 0]
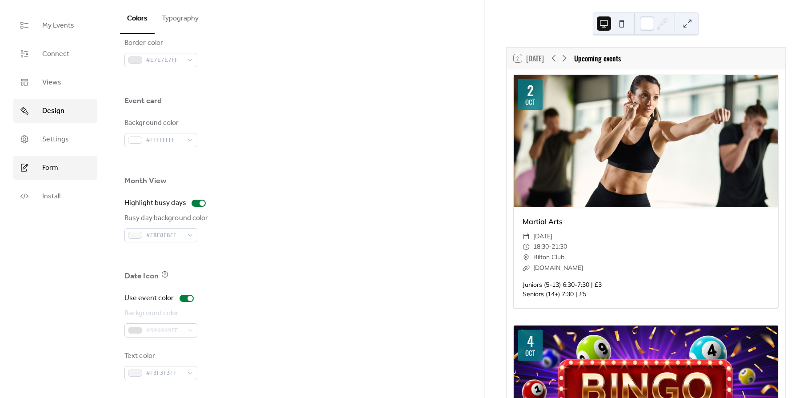
click at [39, 170] on link "Form" at bounding box center [55, 167] width 84 height 24
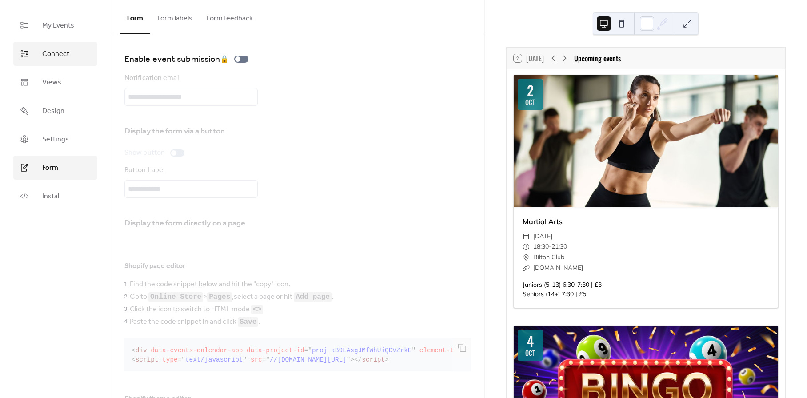
click at [72, 60] on link "Connect" at bounding box center [55, 54] width 84 height 24
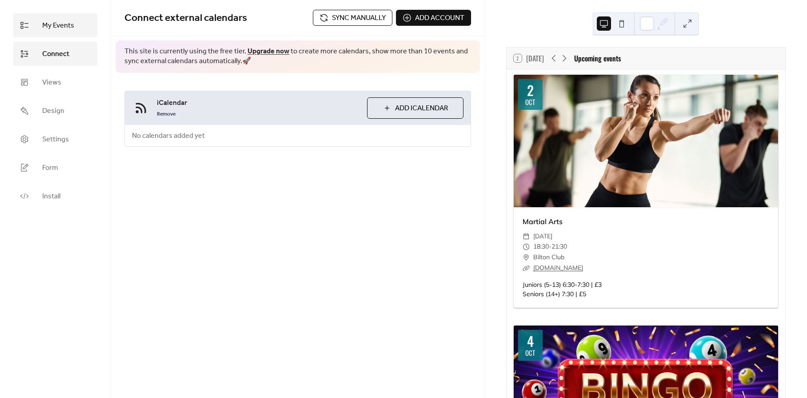
click at [56, 26] on span "My Events" at bounding box center [58, 25] width 32 height 11
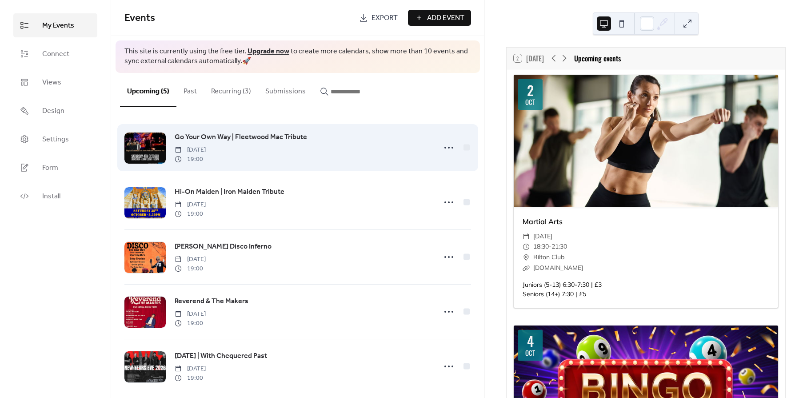
scroll to position [10, 0]
